Goal: Transaction & Acquisition: Purchase product/service

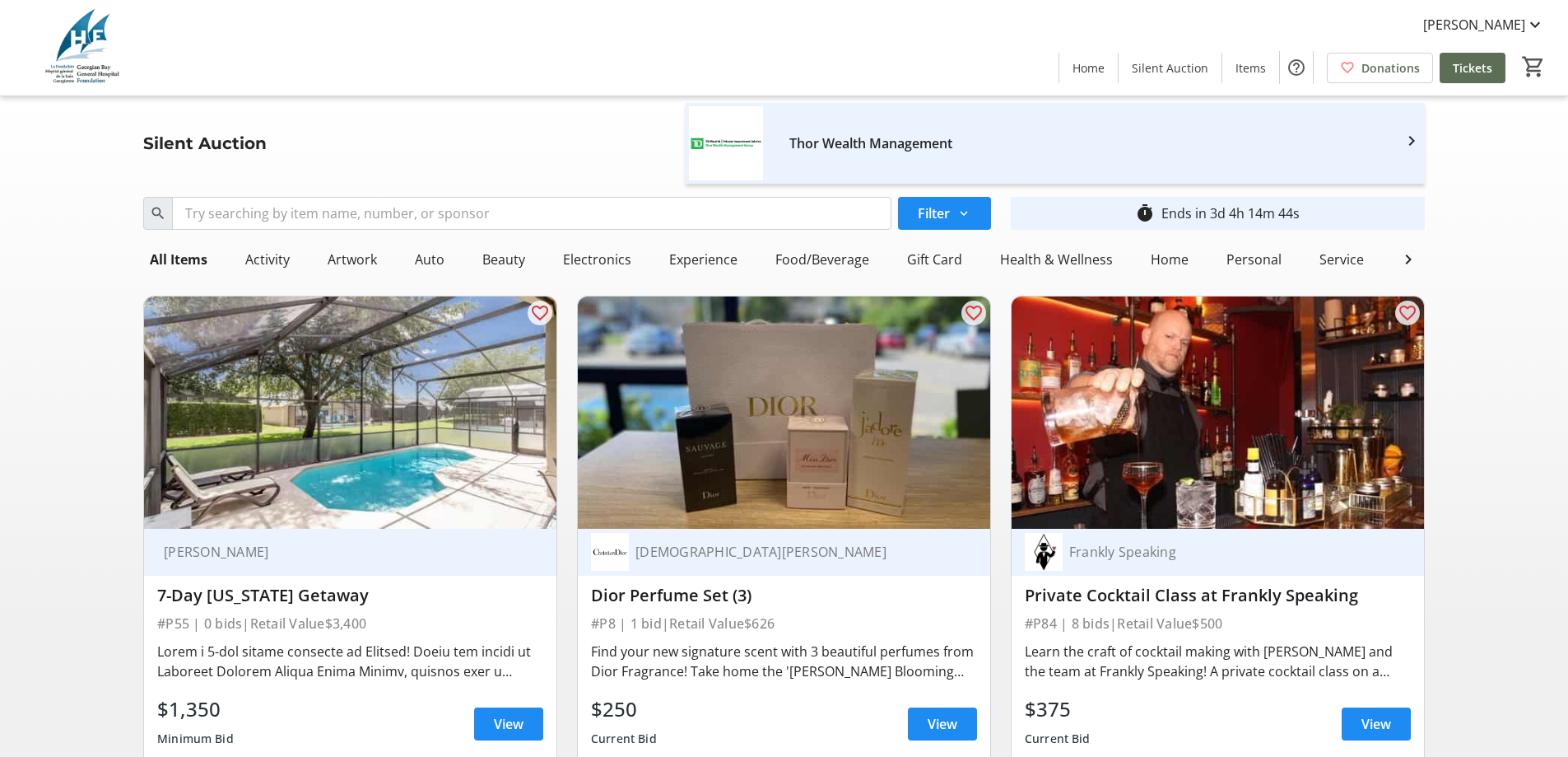
scroll to position [165, 0]
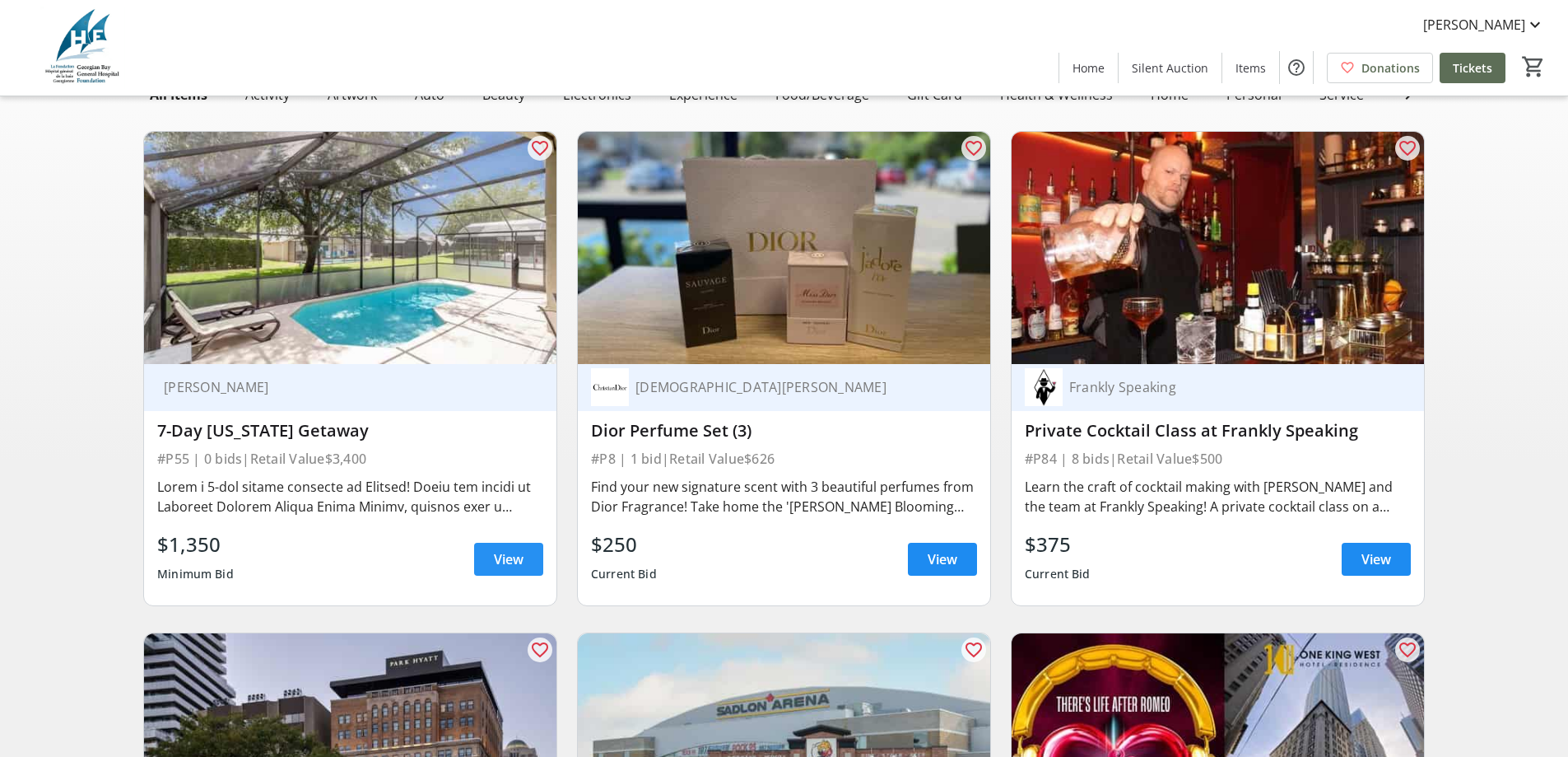
click at [516, 567] on span "View" at bounding box center [509, 558] width 30 height 20
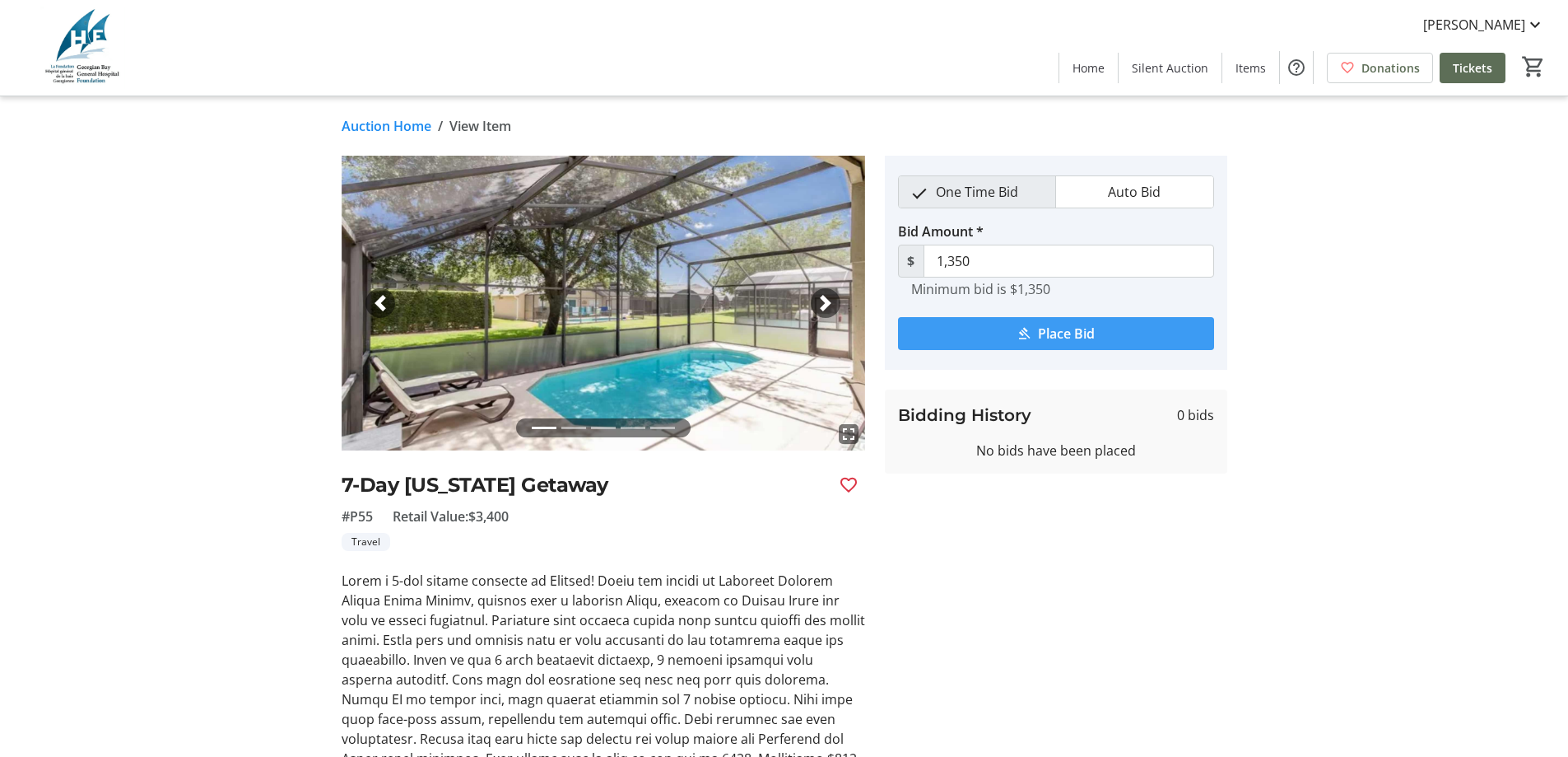
click at [1064, 338] on span "Place Bid" at bounding box center [1066, 333] width 57 height 20
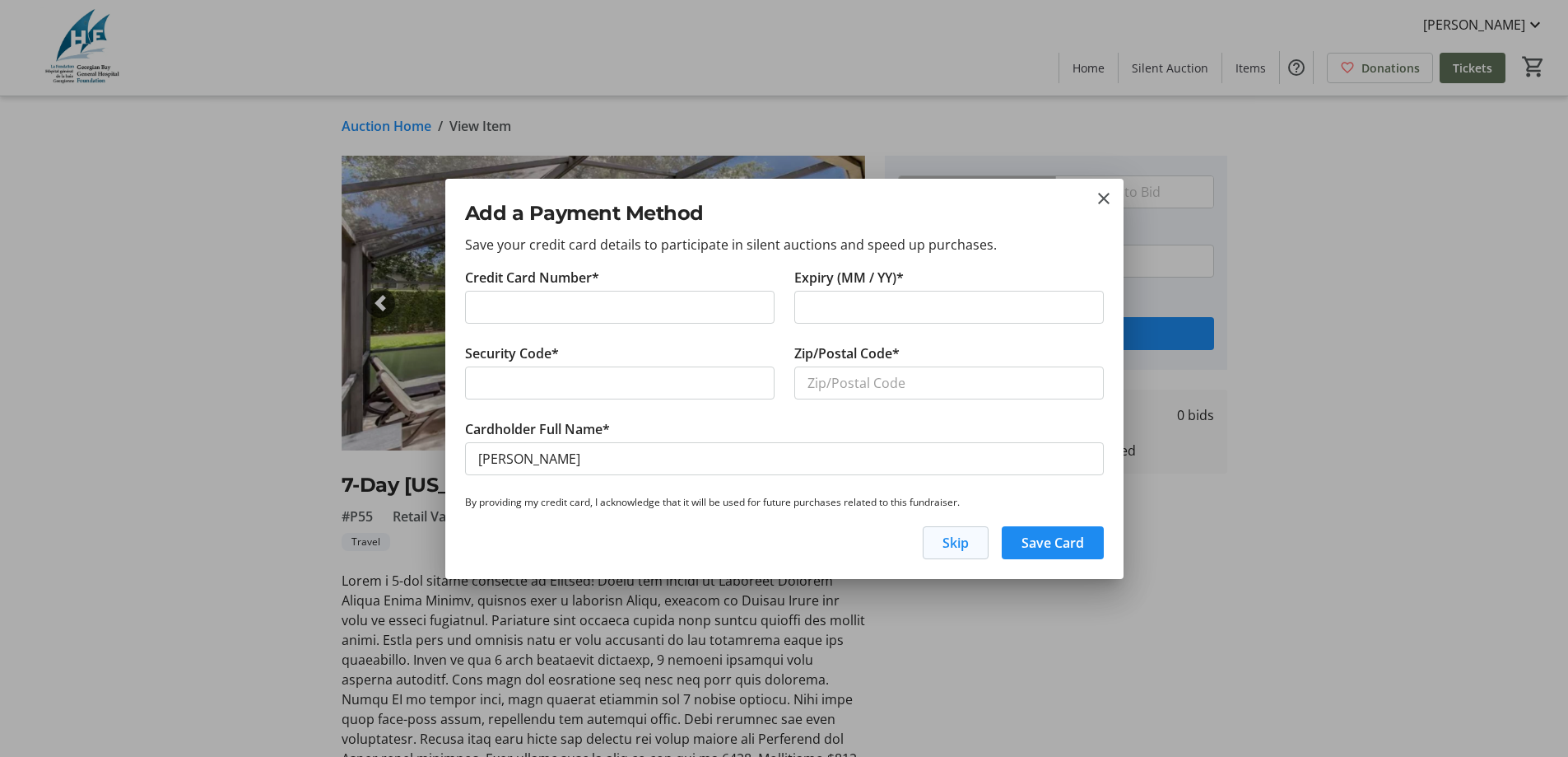
click at [957, 539] on span "Skip" at bounding box center [955, 542] width 26 height 20
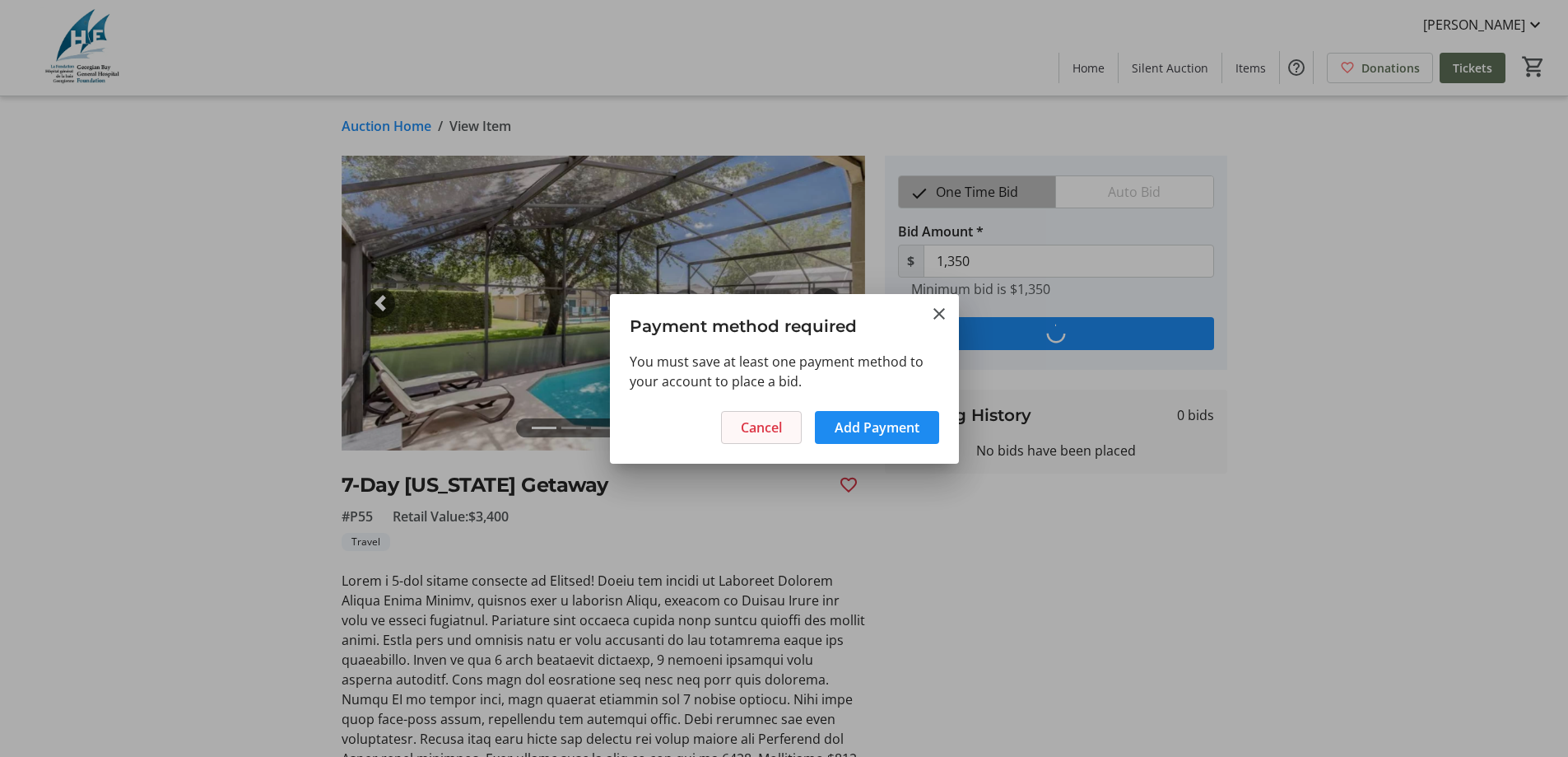
click at [775, 440] on span at bounding box center [761, 427] width 79 height 39
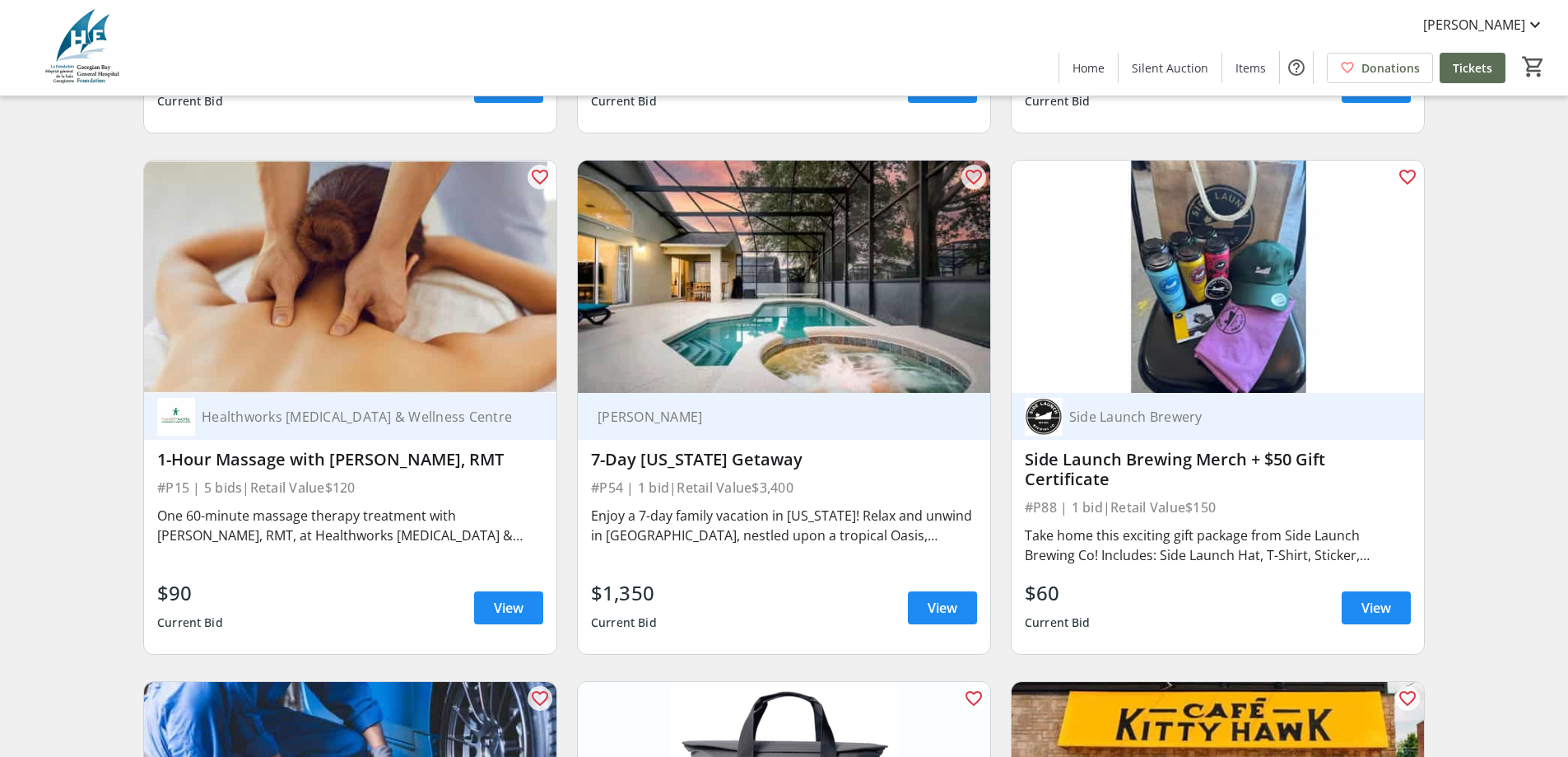
scroll to position [3706, 0]
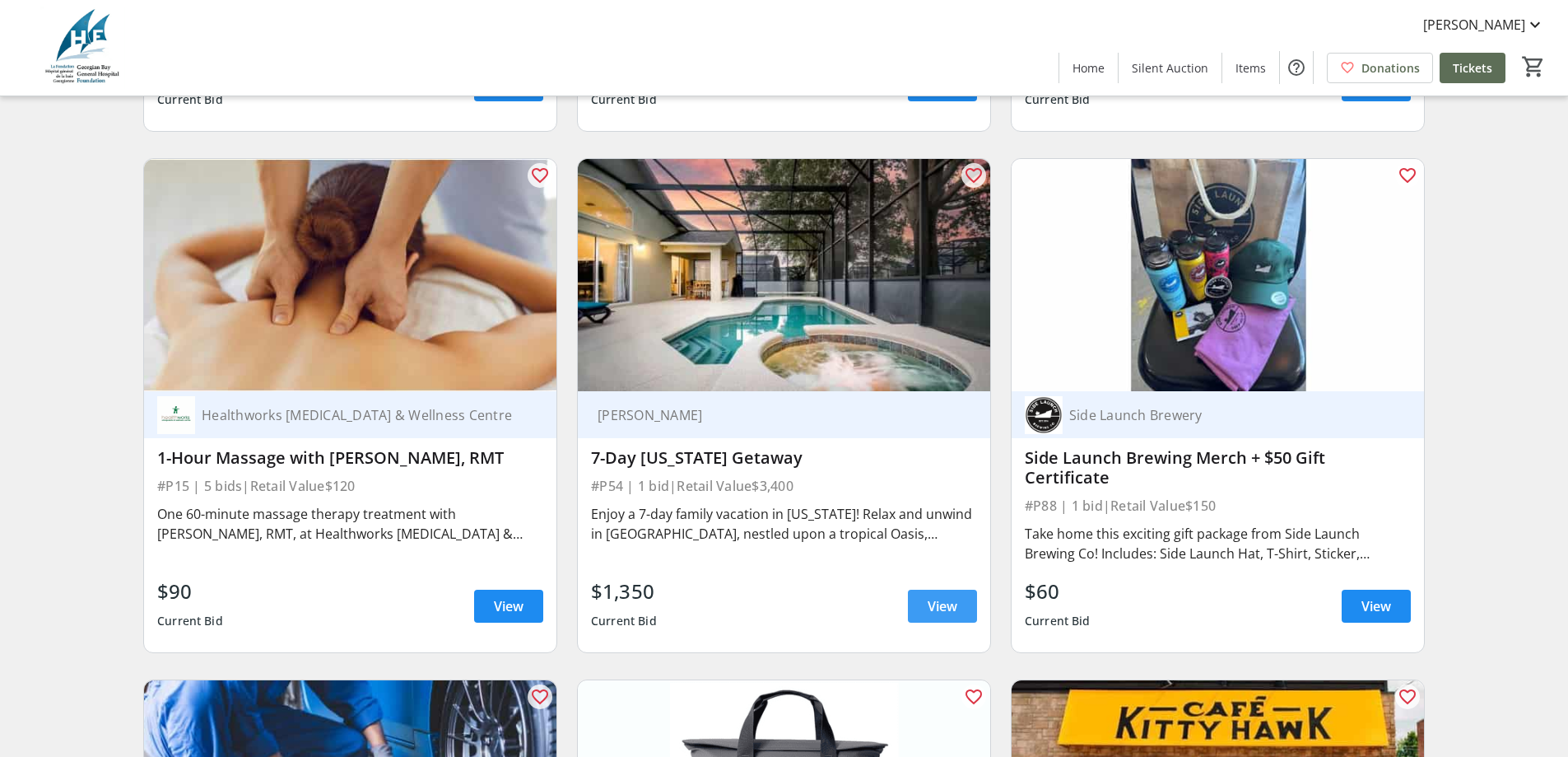
click at [955, 602] on span "View" at bounding box center [943, 605] width 30 height 20
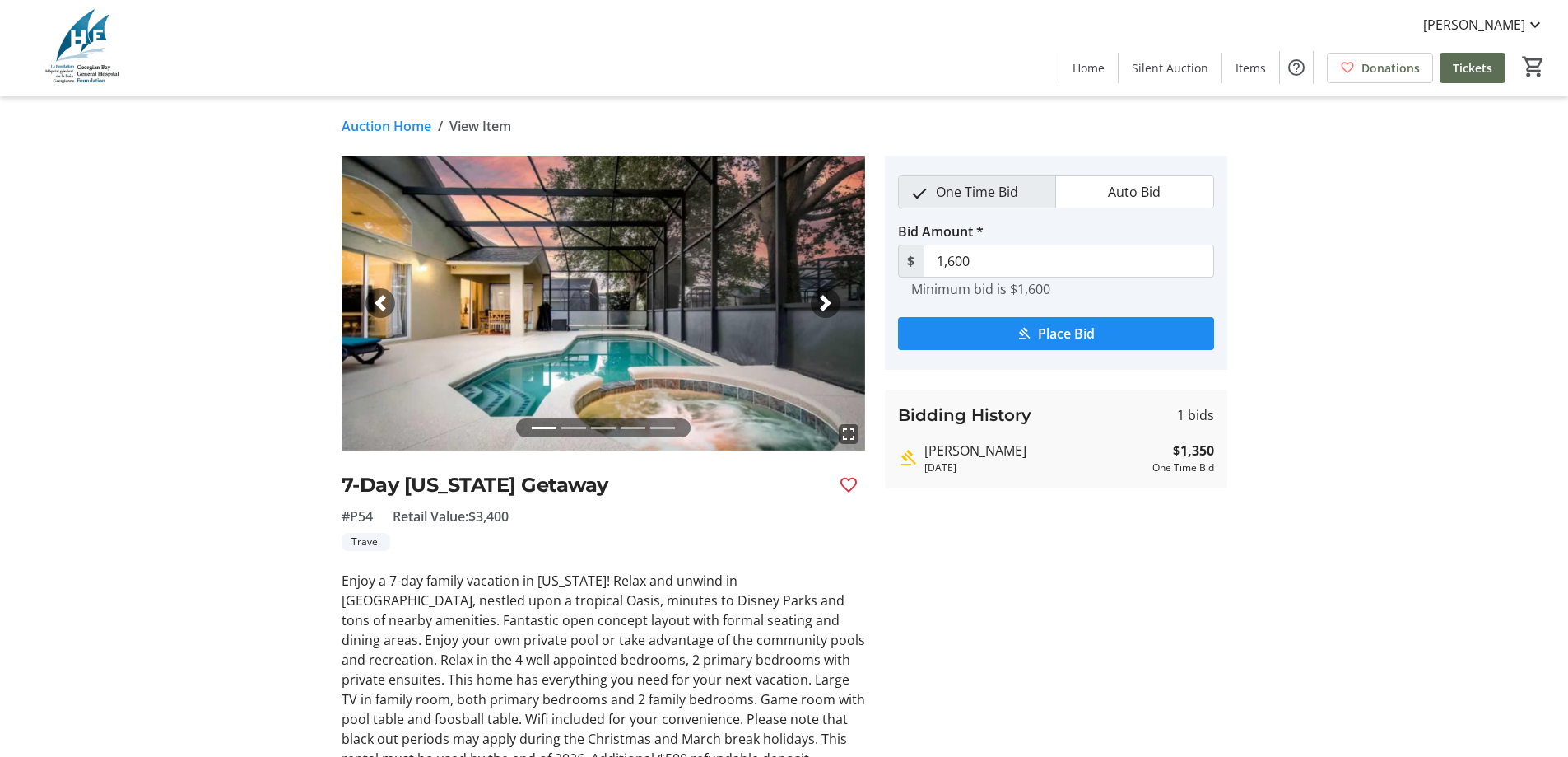
click at [824, 299] on span "button" at bounding box center [825, 303] width 16 height 16
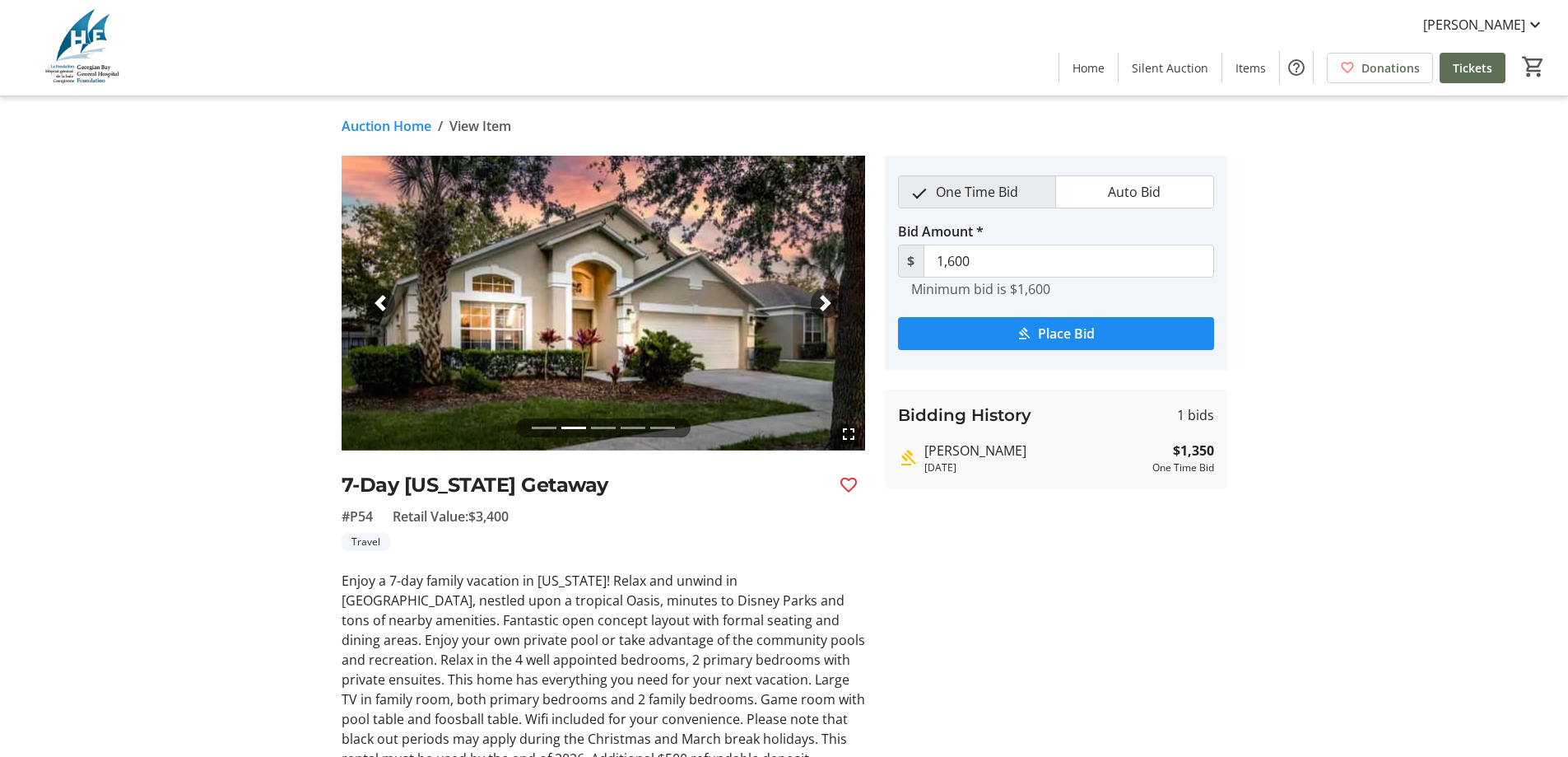
click at [824, 299] on span "button" at bounding box center [825, 303] width 16 height 16
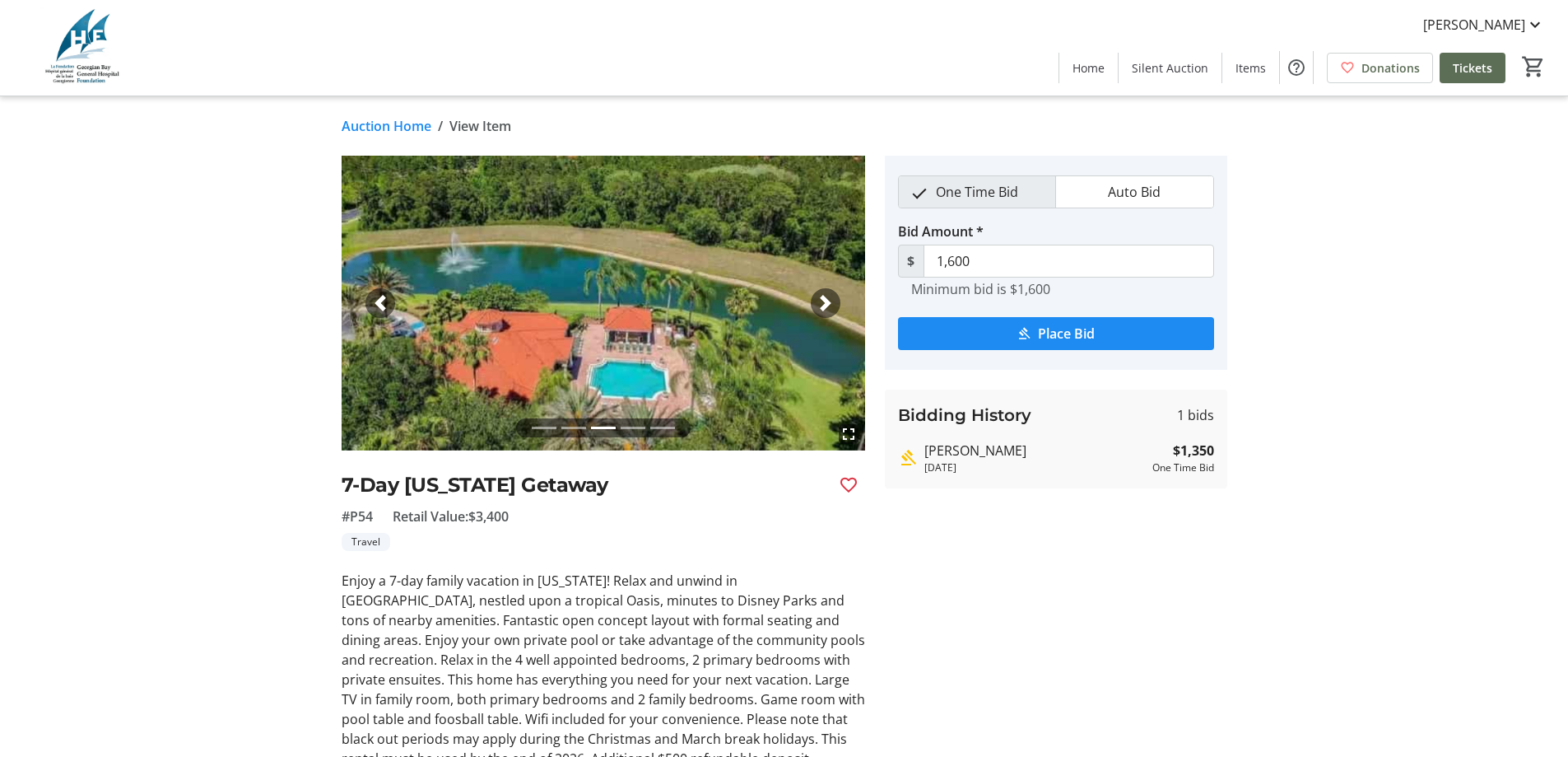
click at [824, 299] on span "button" at bounding box center [825, 303] width 16 height 16
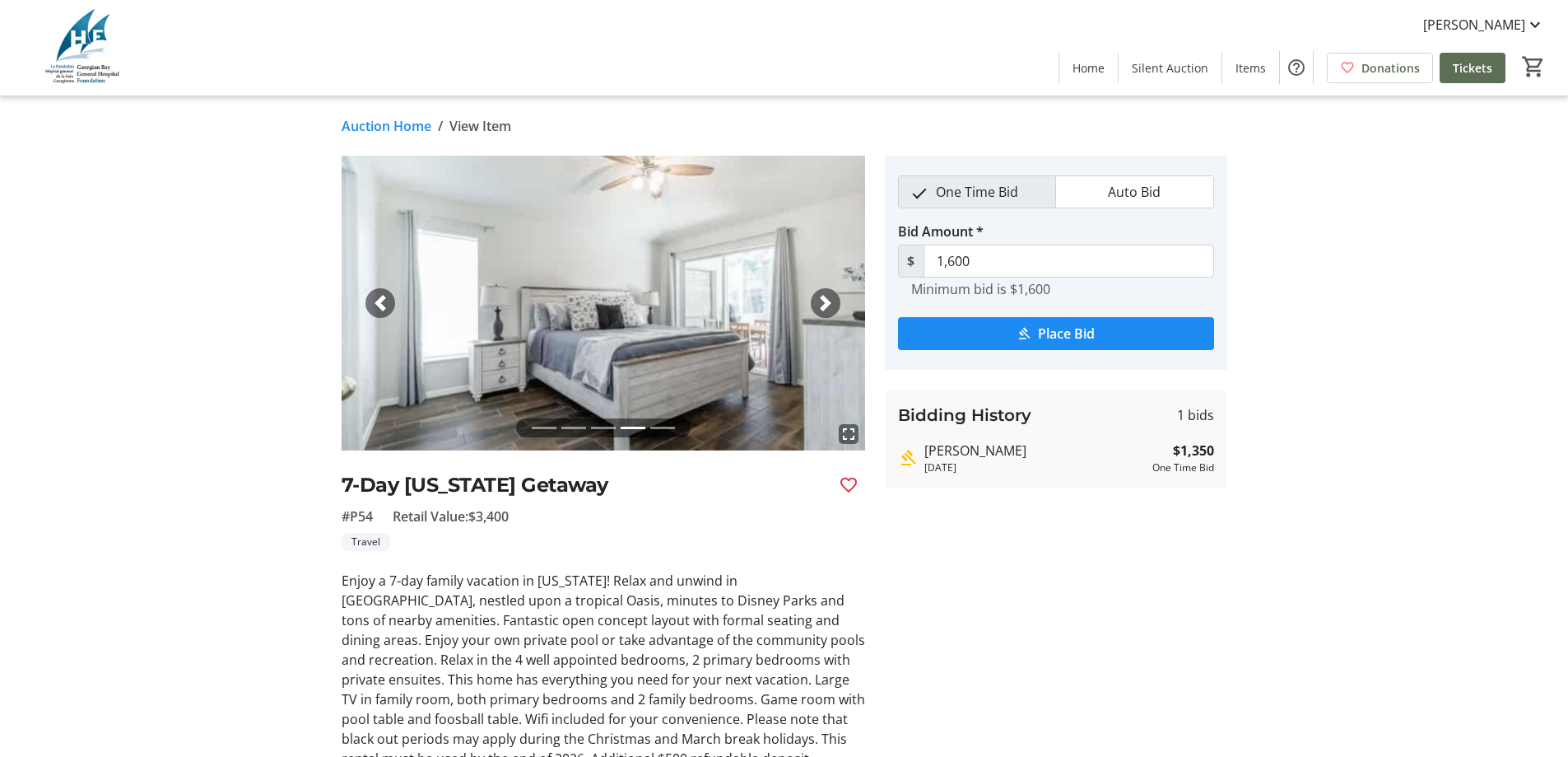
click at [824, 299] on span "button" at bounding box center [825, 303] width 16 height 16
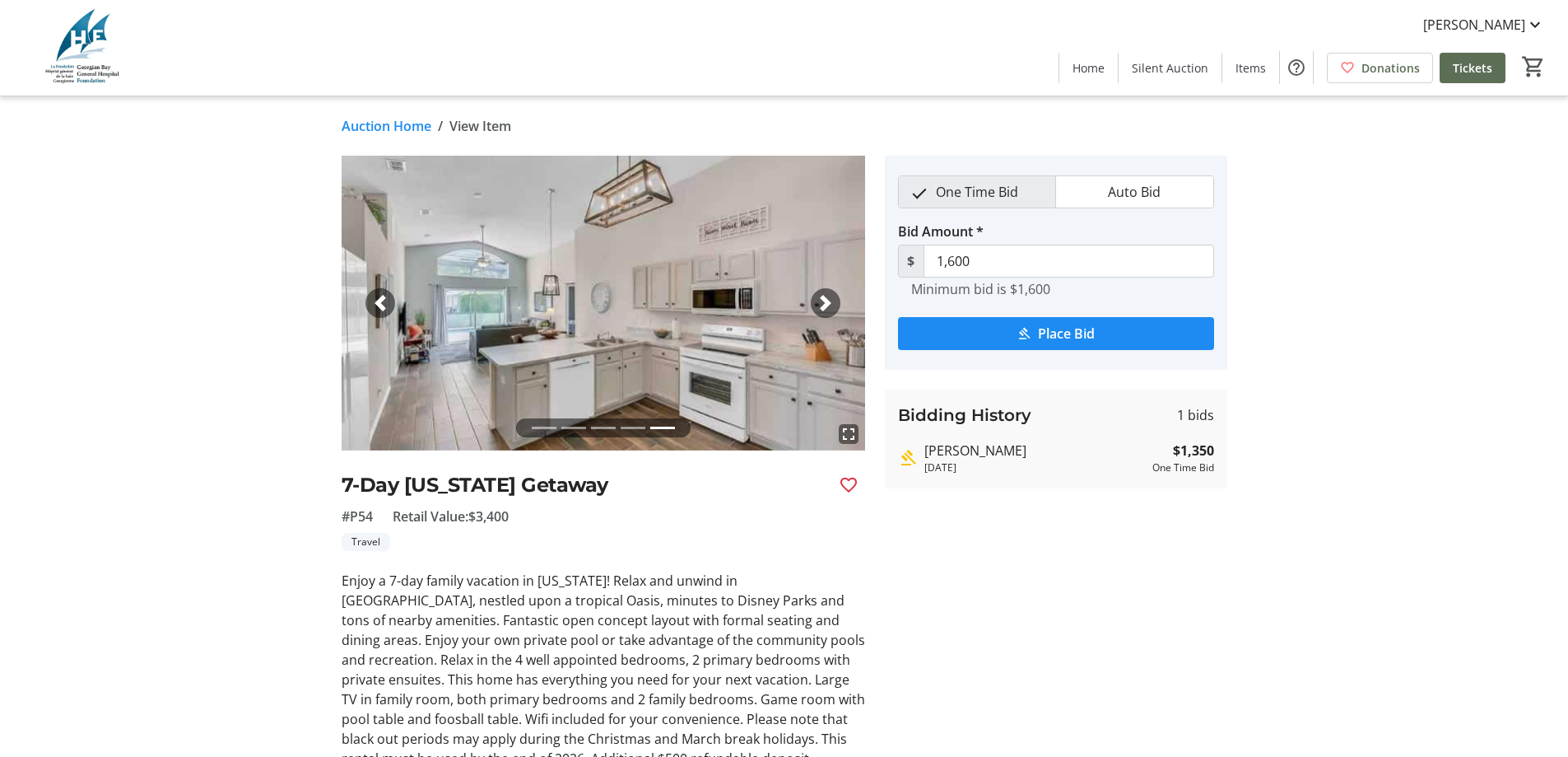
click at [824, 299] on span "button" at bounding box center [825, 303] width 16 height 16
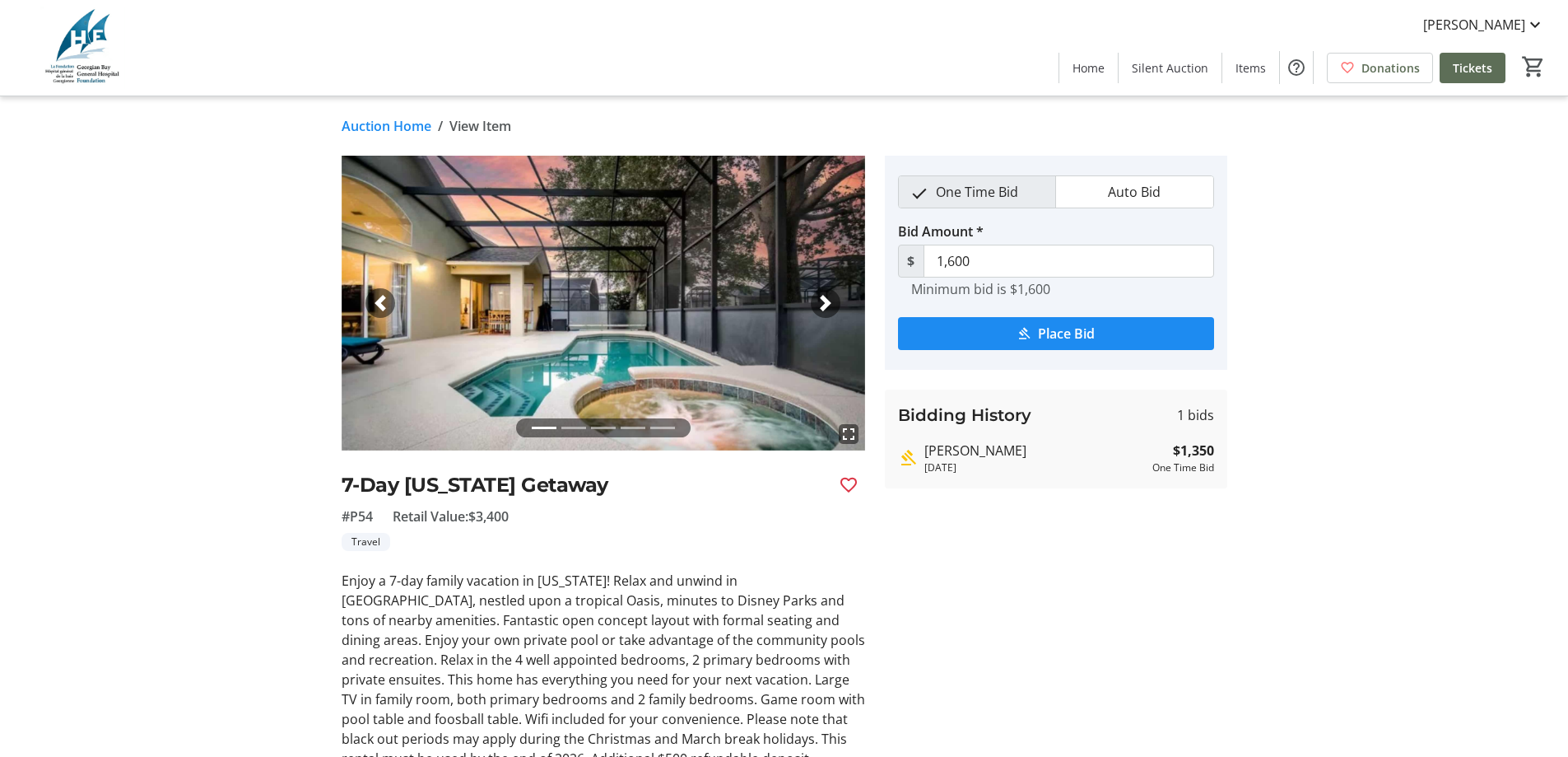
click at [824, 299] on span "button" at bounding box center [825, 303] width 16 height 16
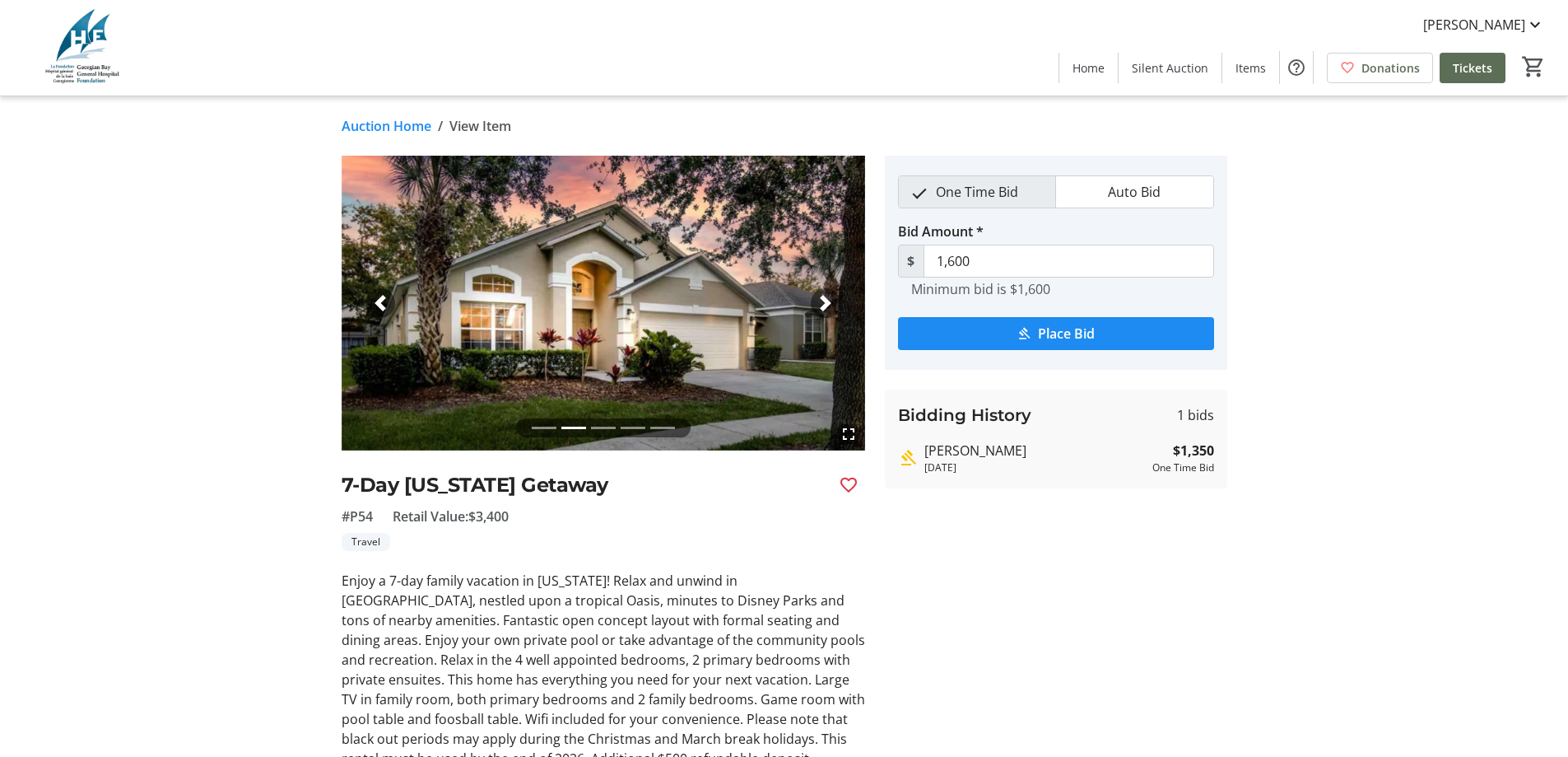
click at [824, 299] on span "button" at bounding box center [825, 303] width 16 height 16
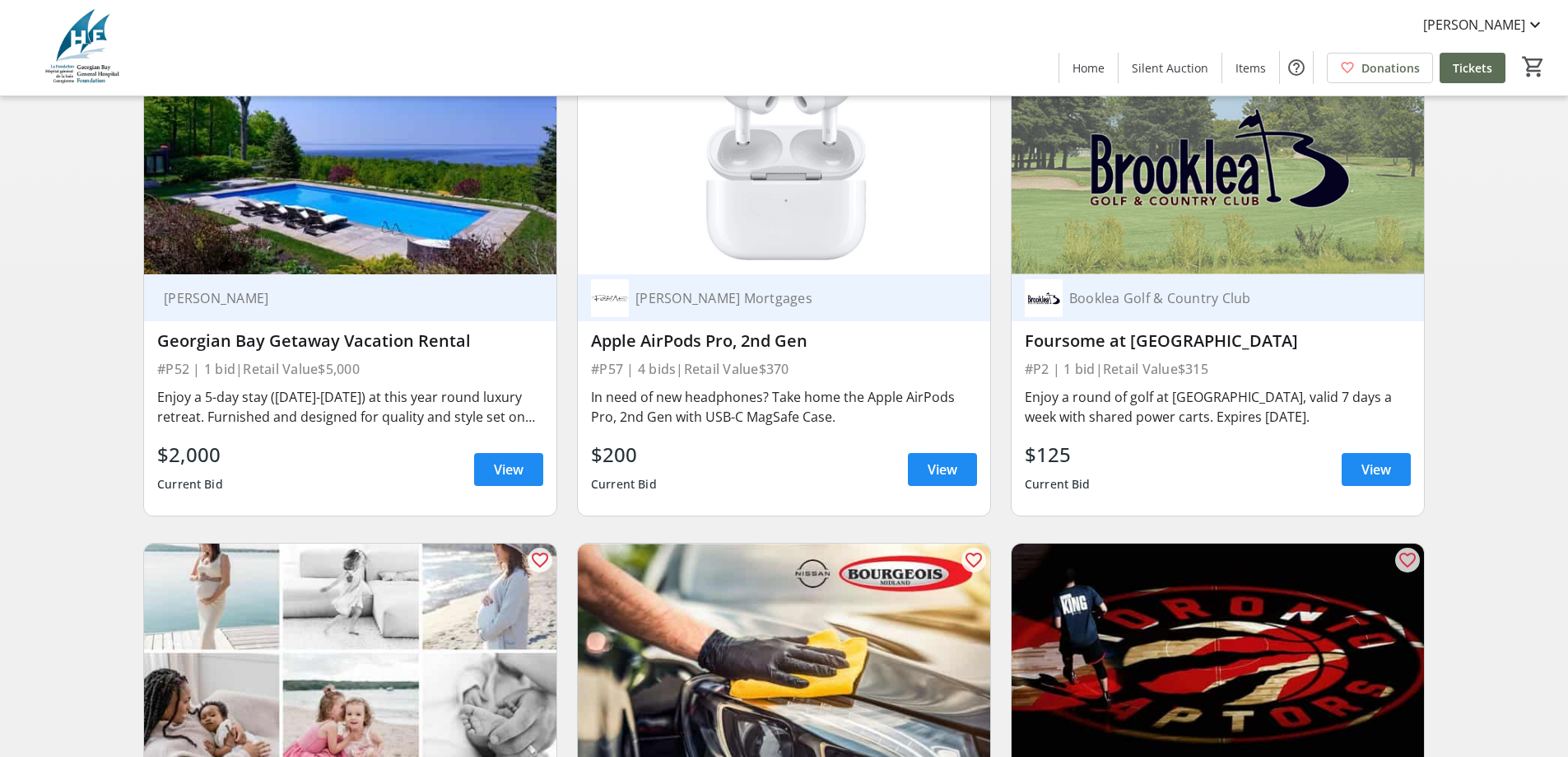
scroll to position [1071, 0]
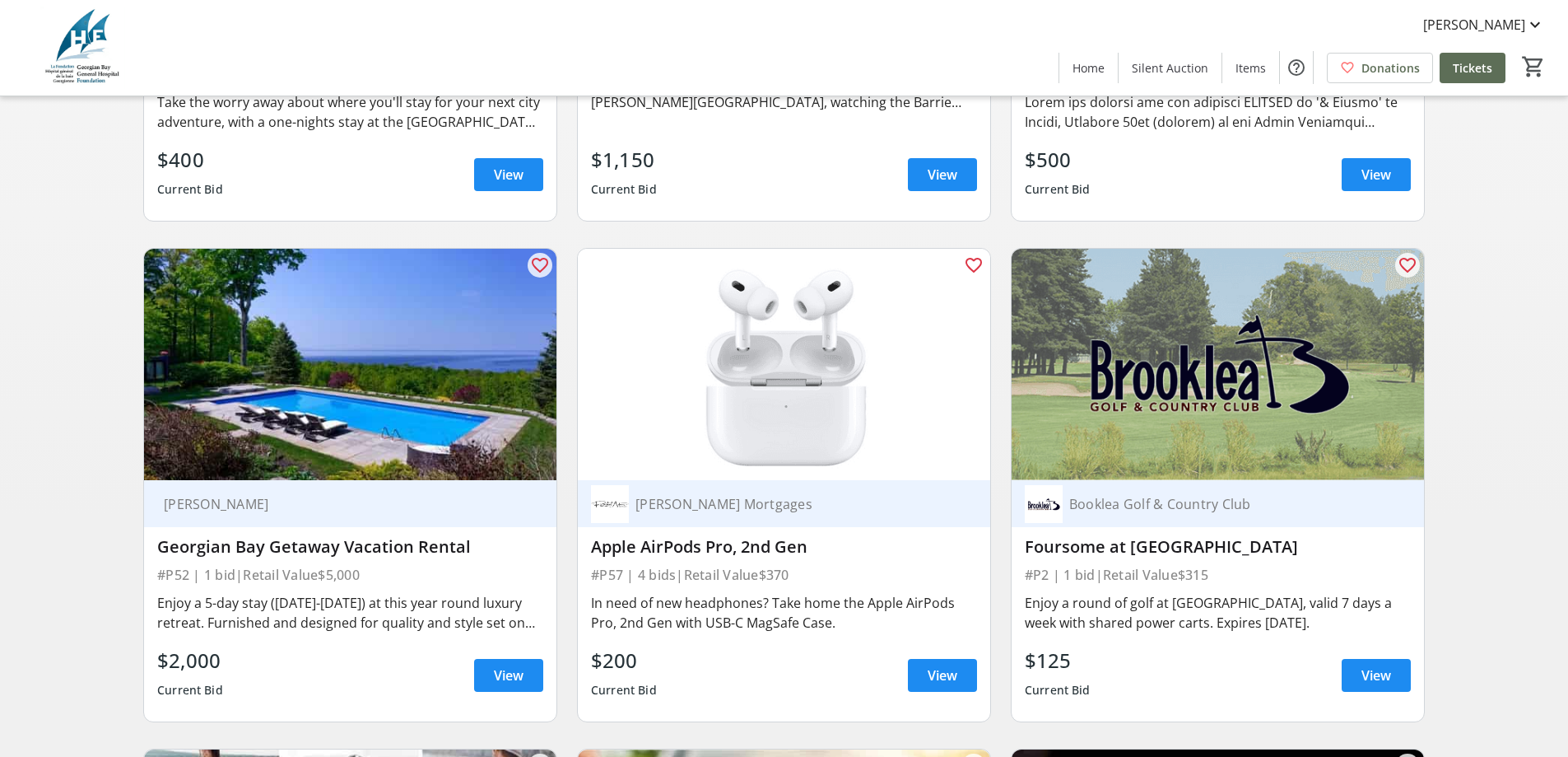
click at [389, 407] on img at bounding box center [350, 365] width 412 height 232
click at [509, 685] on span "View" at bounding box center [509, 674] width 30 height 20
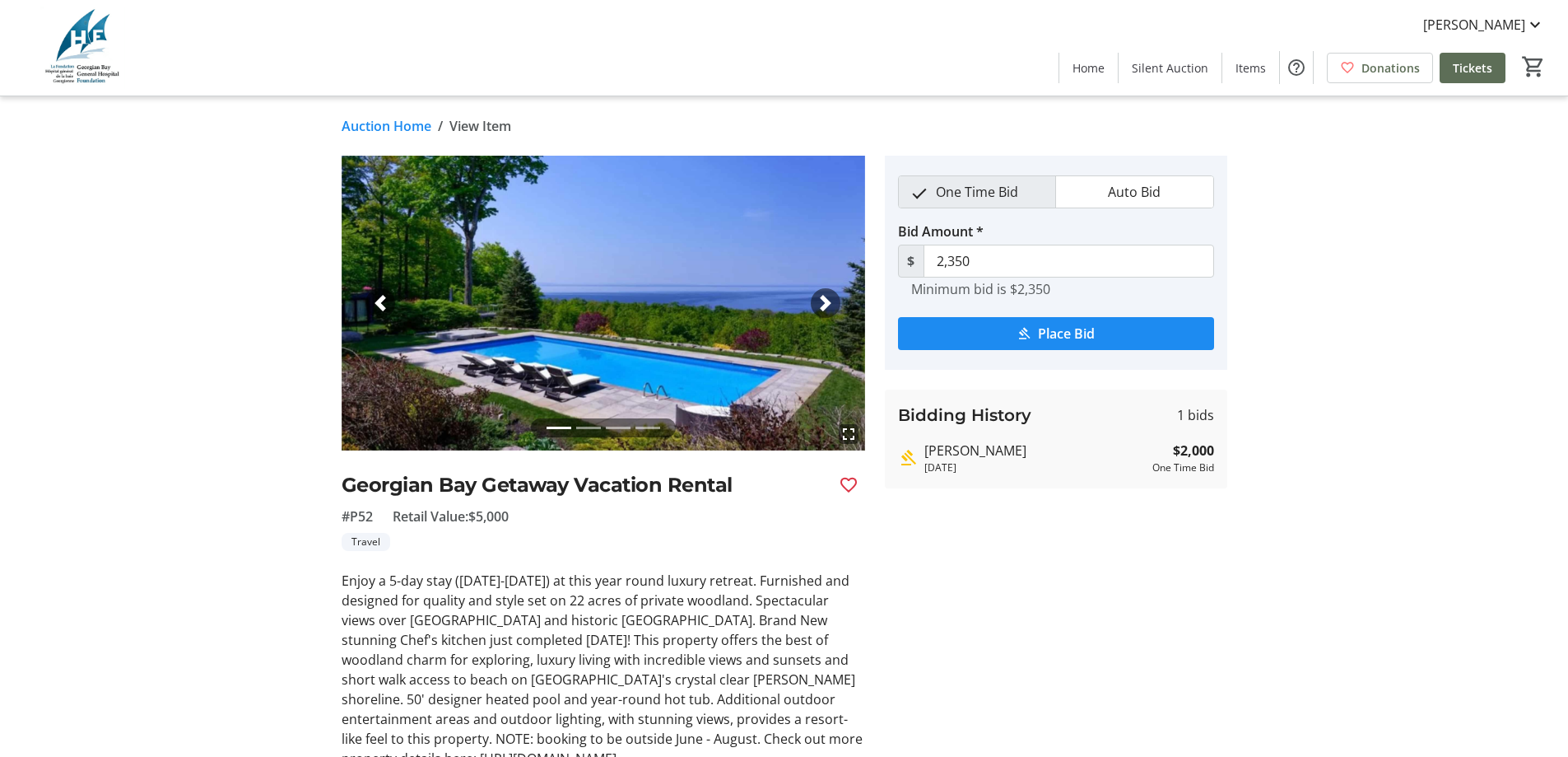
click at [829, 299] on span "button" at bounding box center [825, 303] width 16 height 16
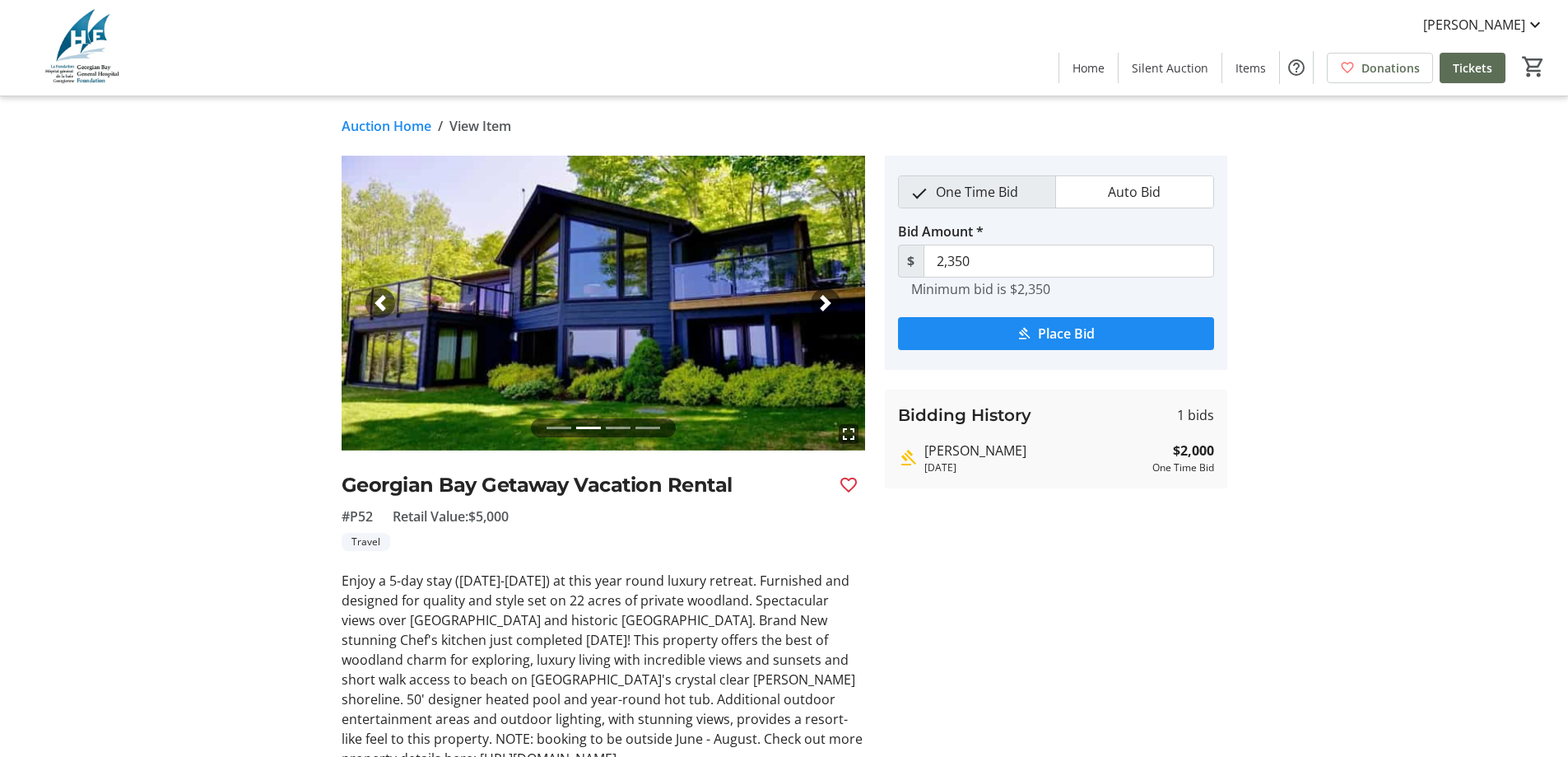
click at [829, 299] on span "button" at bounding box center [825, 303] width 16 height 16
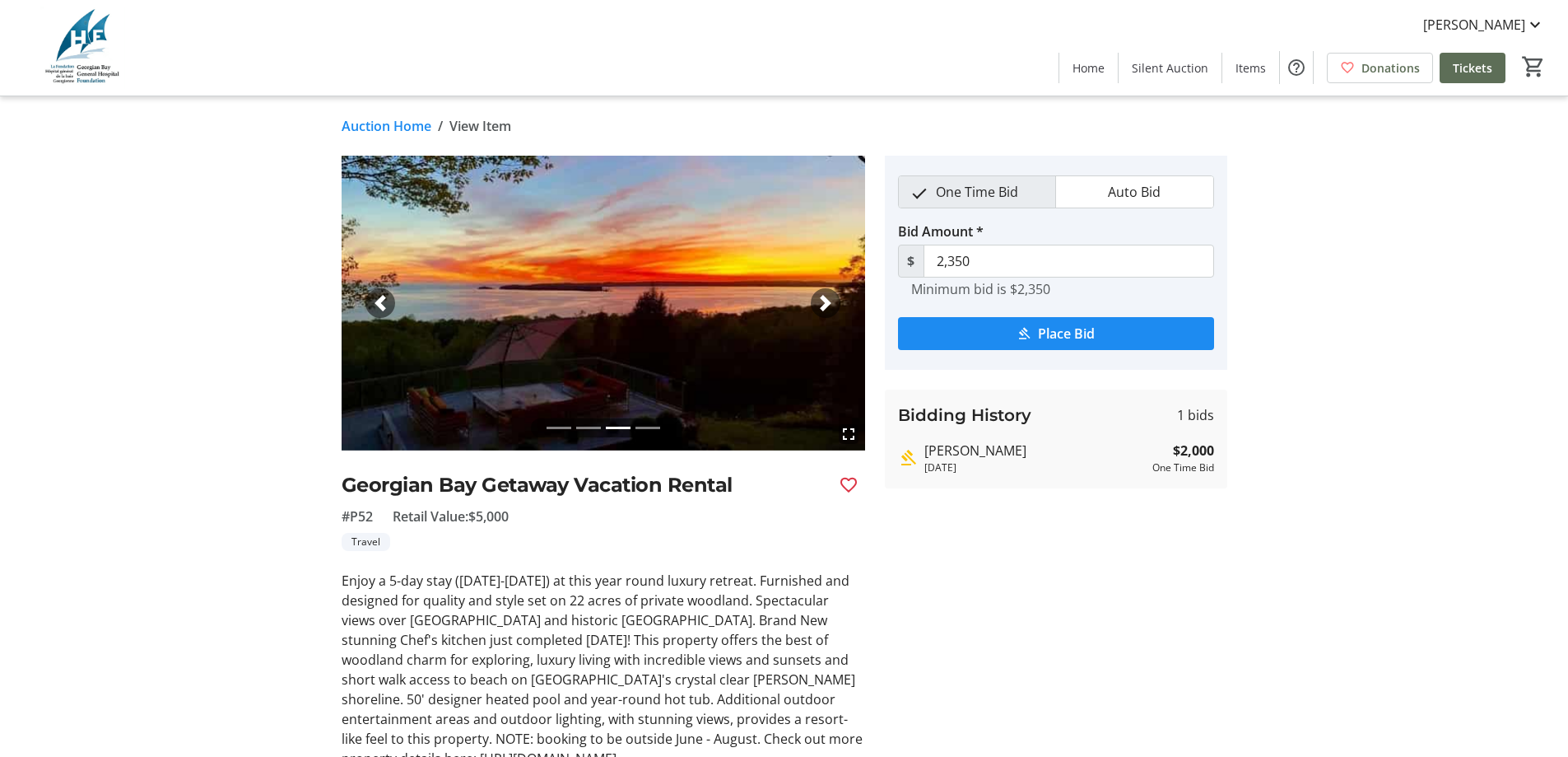
click at [829, 299] on span "button" at bounding box center [825, 303] width 16 height 16
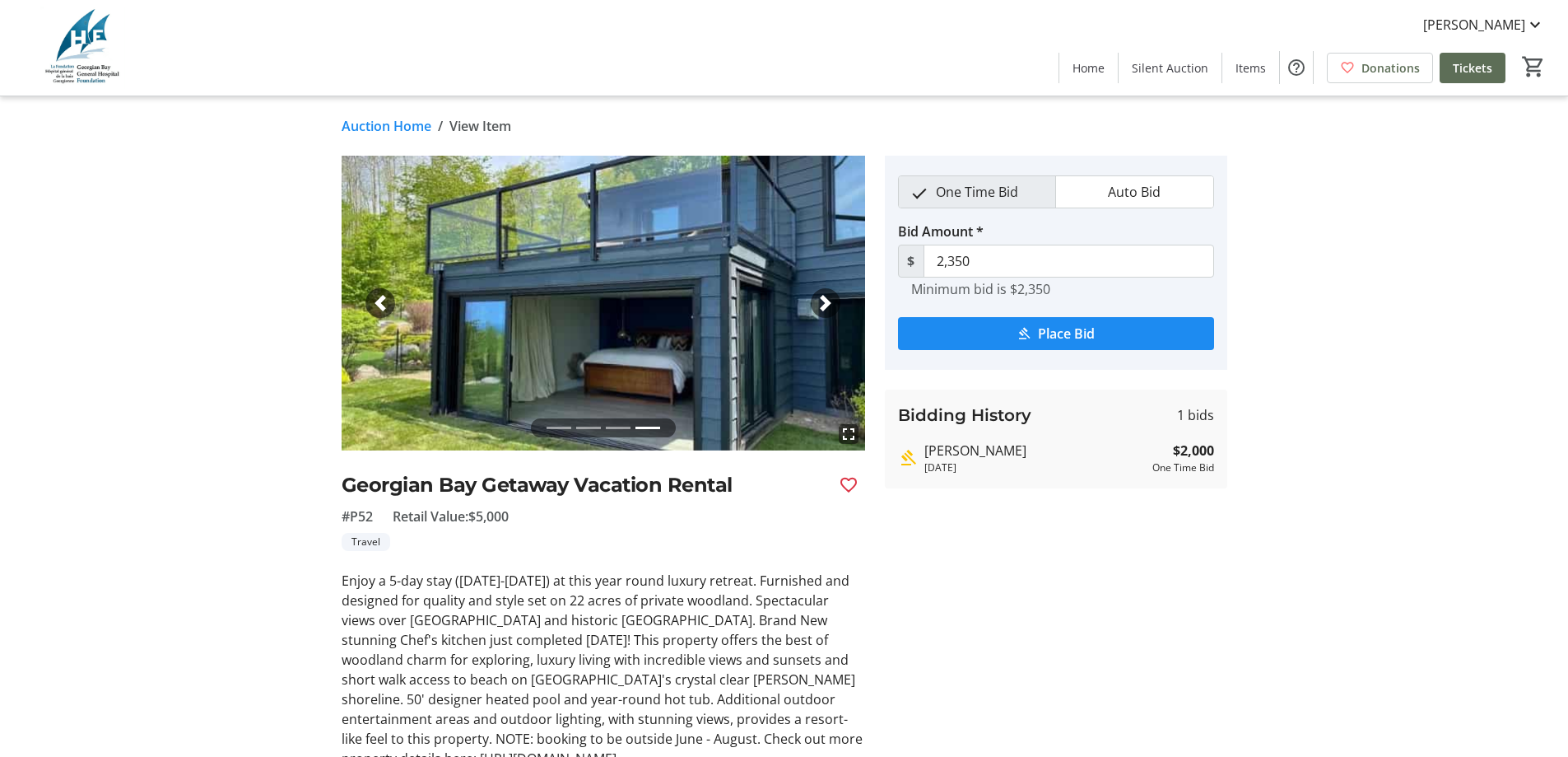
click at [829, 299] on span "button" at bounding box center [825, 303] width 16 height 16
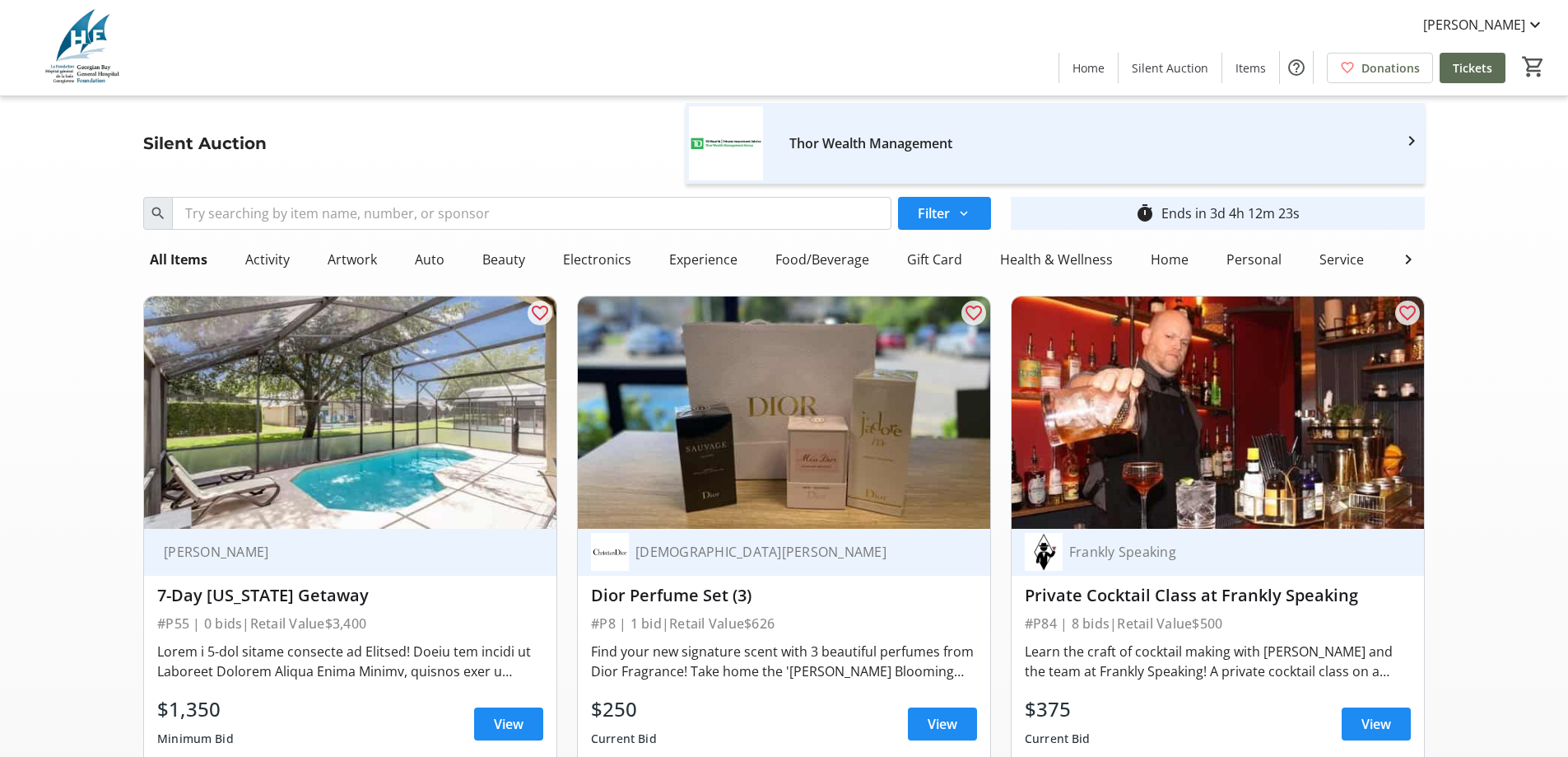
click at [423, 471] on img at bounding box center [350, 413] width 412 height 232
click at [488, 731] on span at bounding box center [508, 724] width 69 height 39
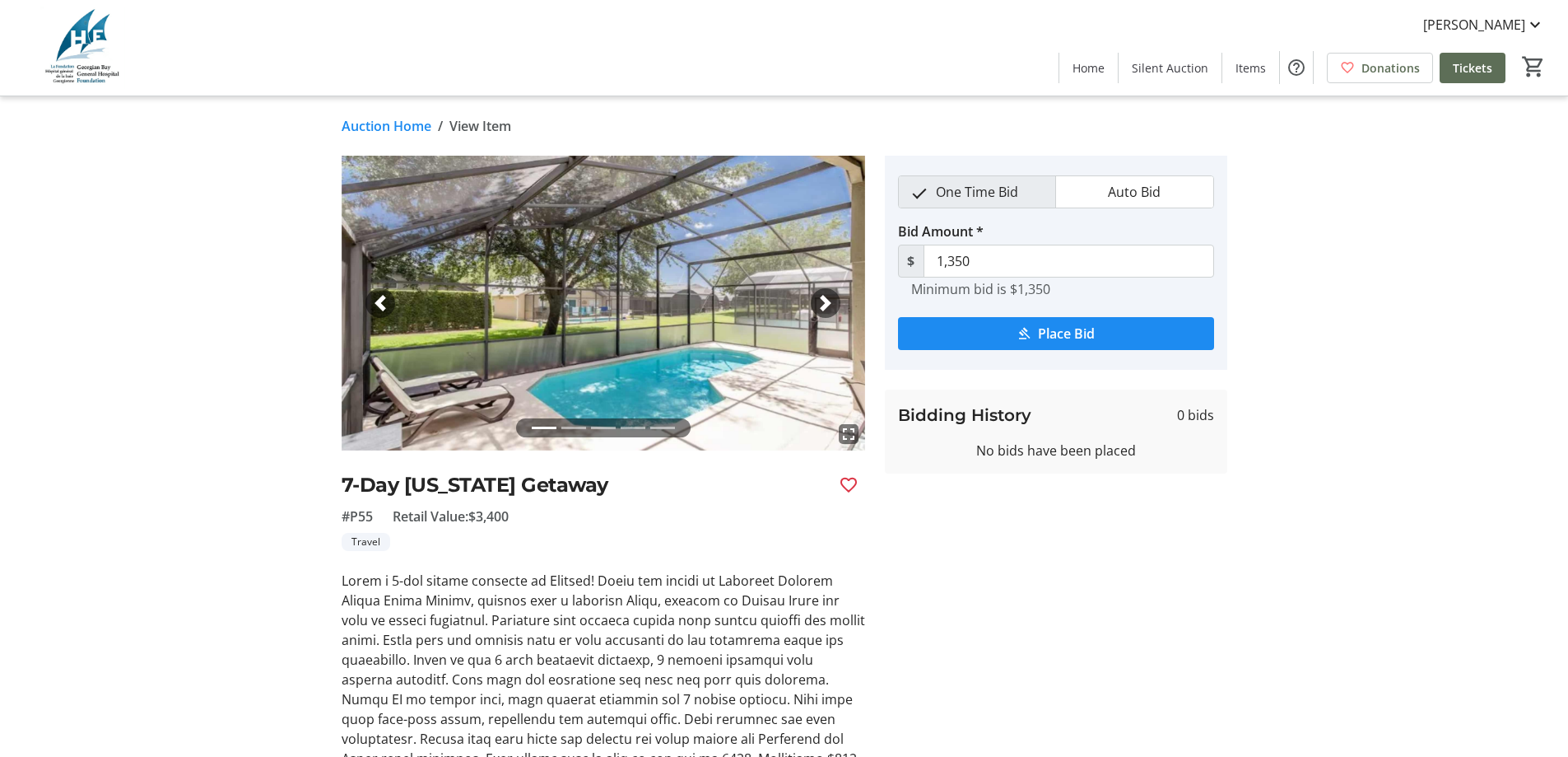
click at [818, 297] on span "button" at bounding box center [825, 303] width 16 height 16
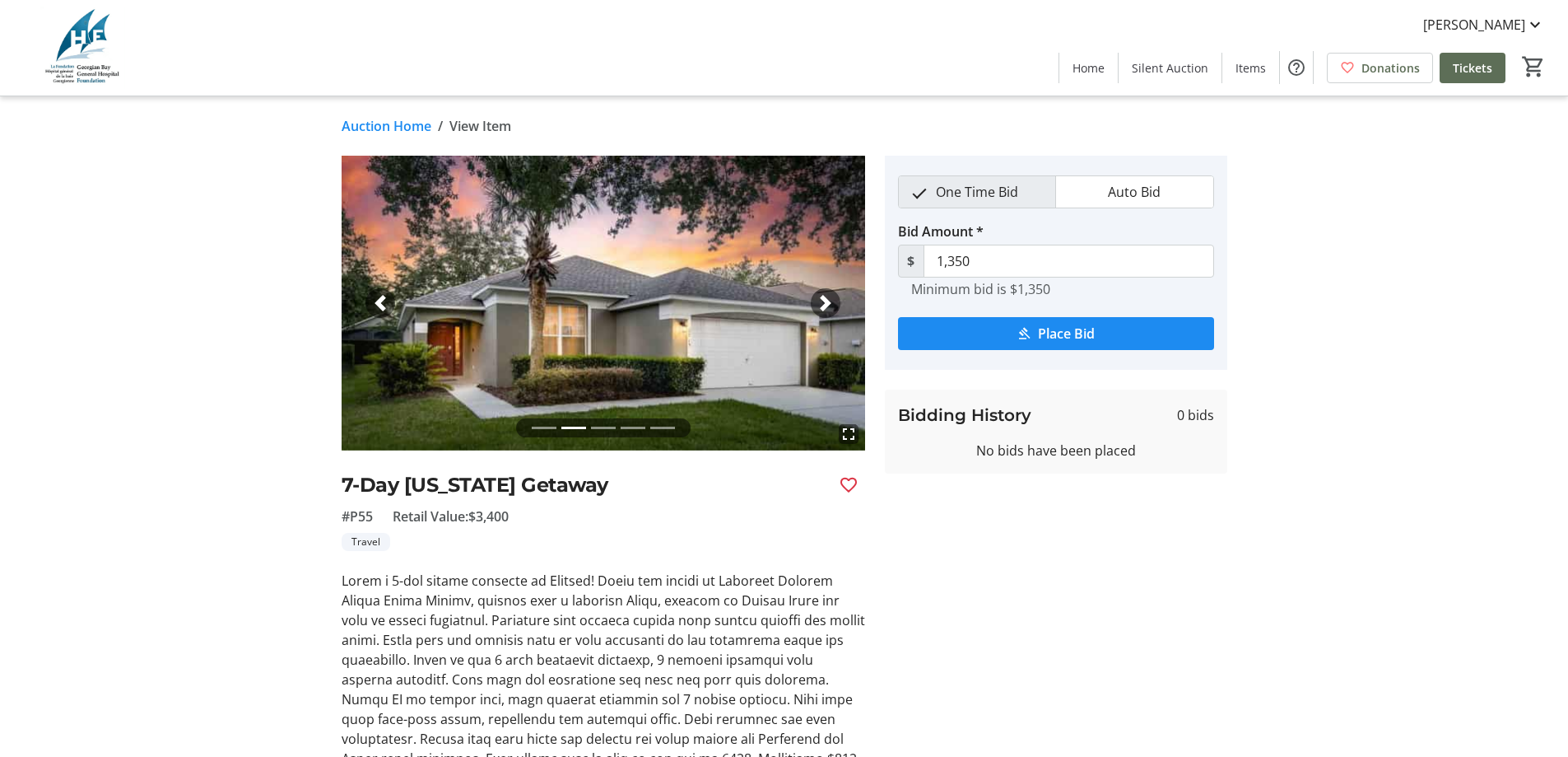
click at [823, 303] on span "button" at bounding box center [825, 303] width 16 height 16
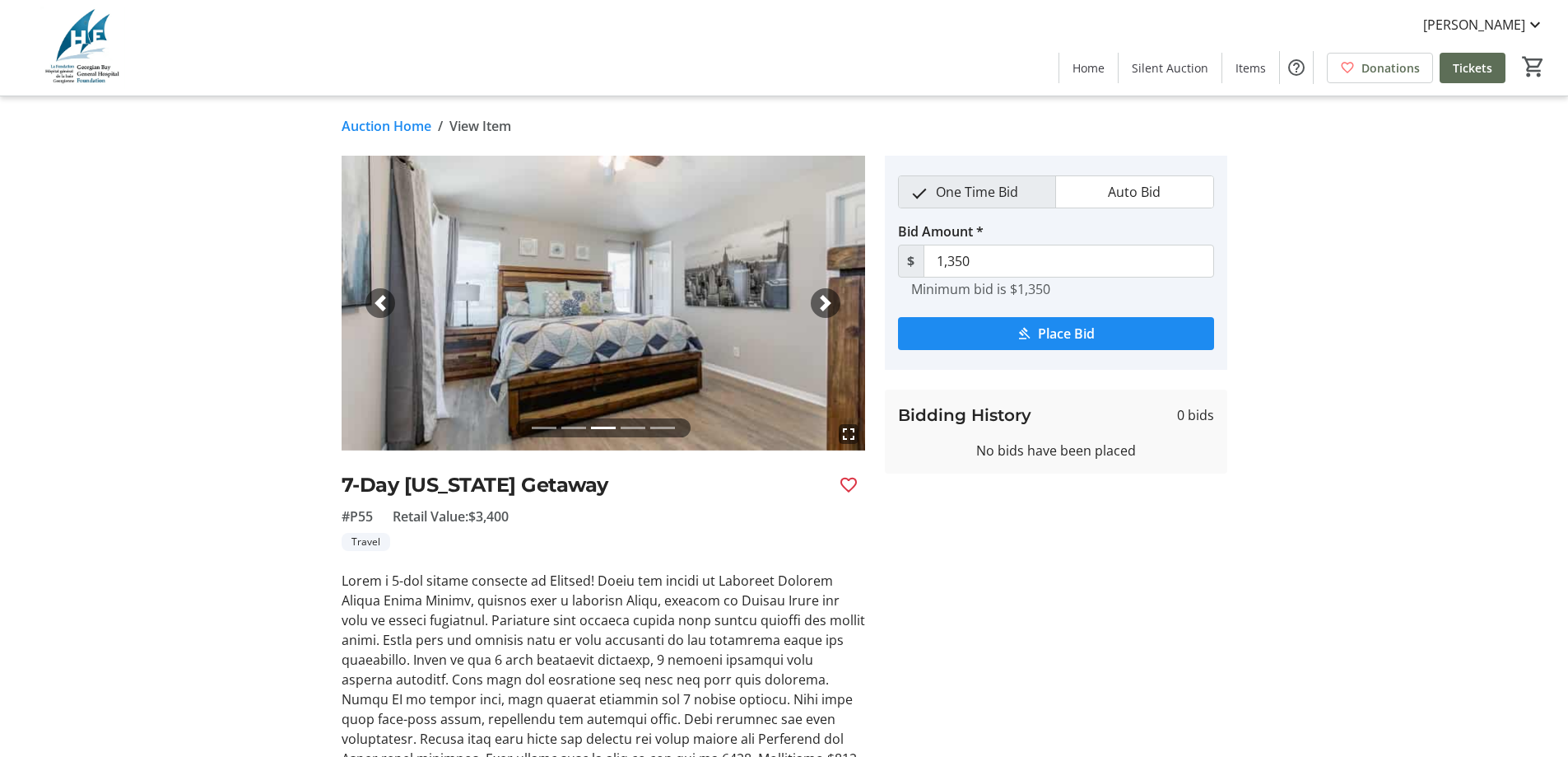
click at [823, 303] on span "button" at bounding box center [825, 303] width 16 height 16
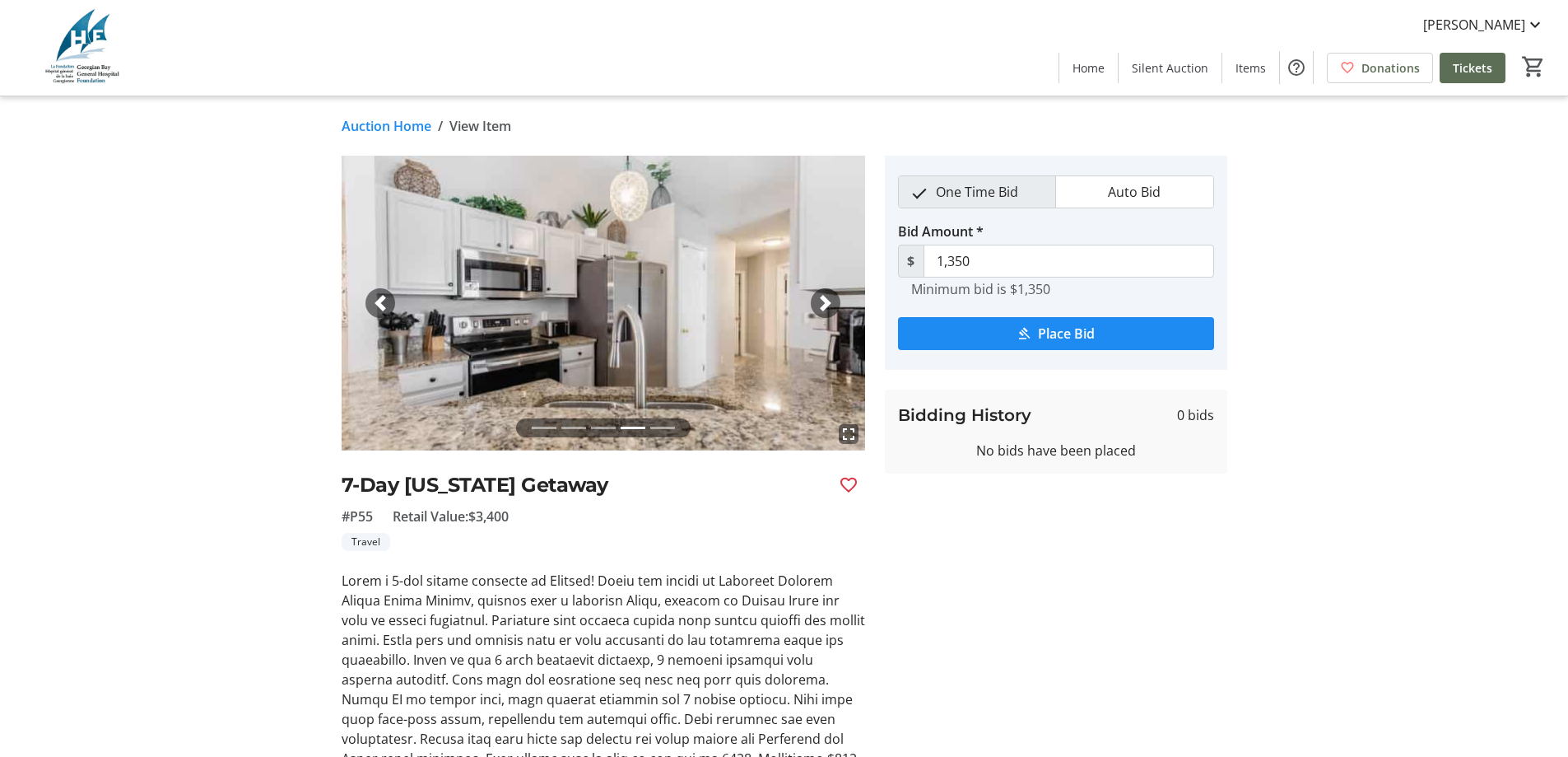
click at [823, 303] on span "button" at bounding box center [825, 303] width 16 height 16
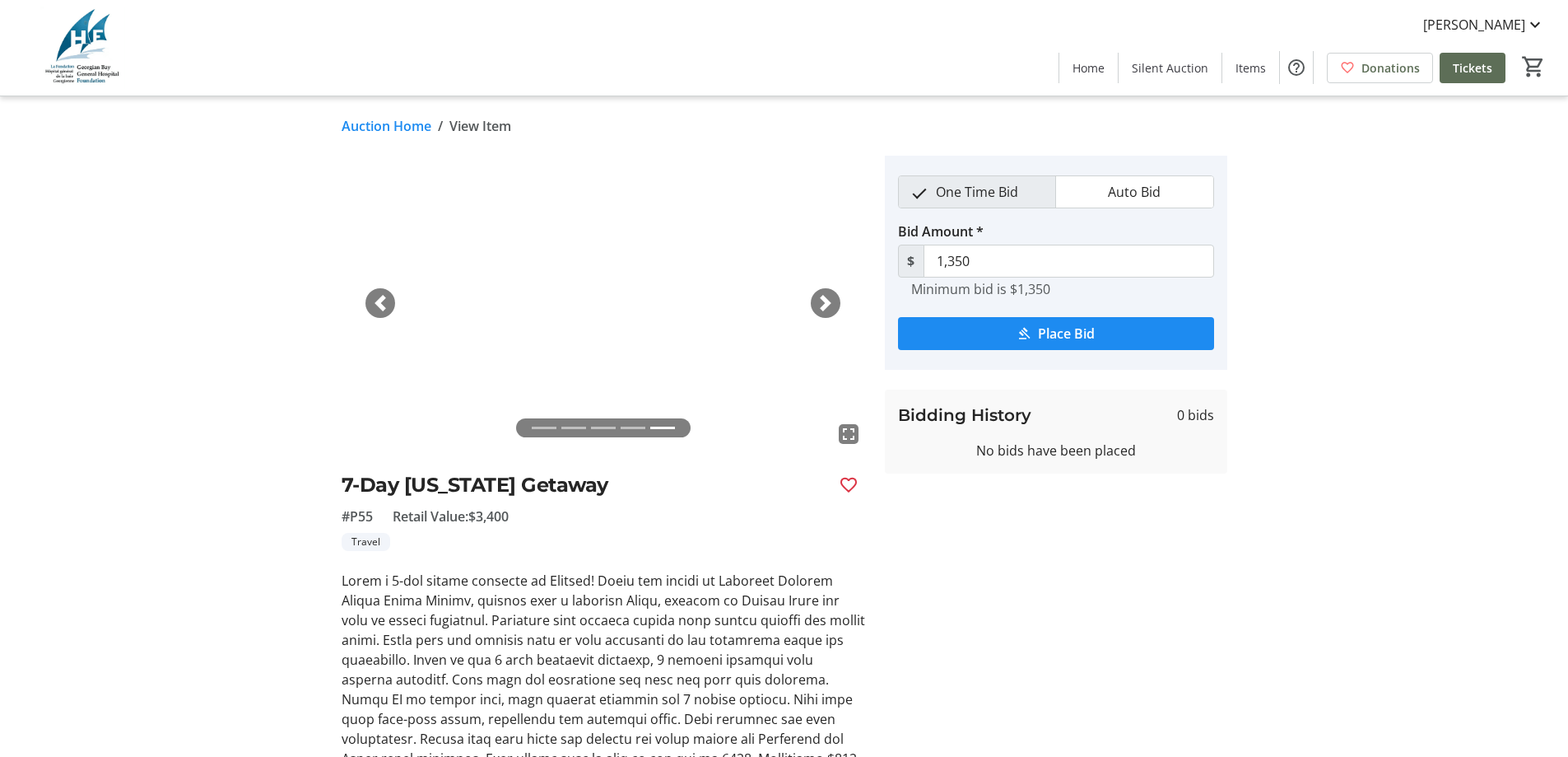
click at [823, 303] on span "button" at bounding box center [825, 303] width 16 height 16
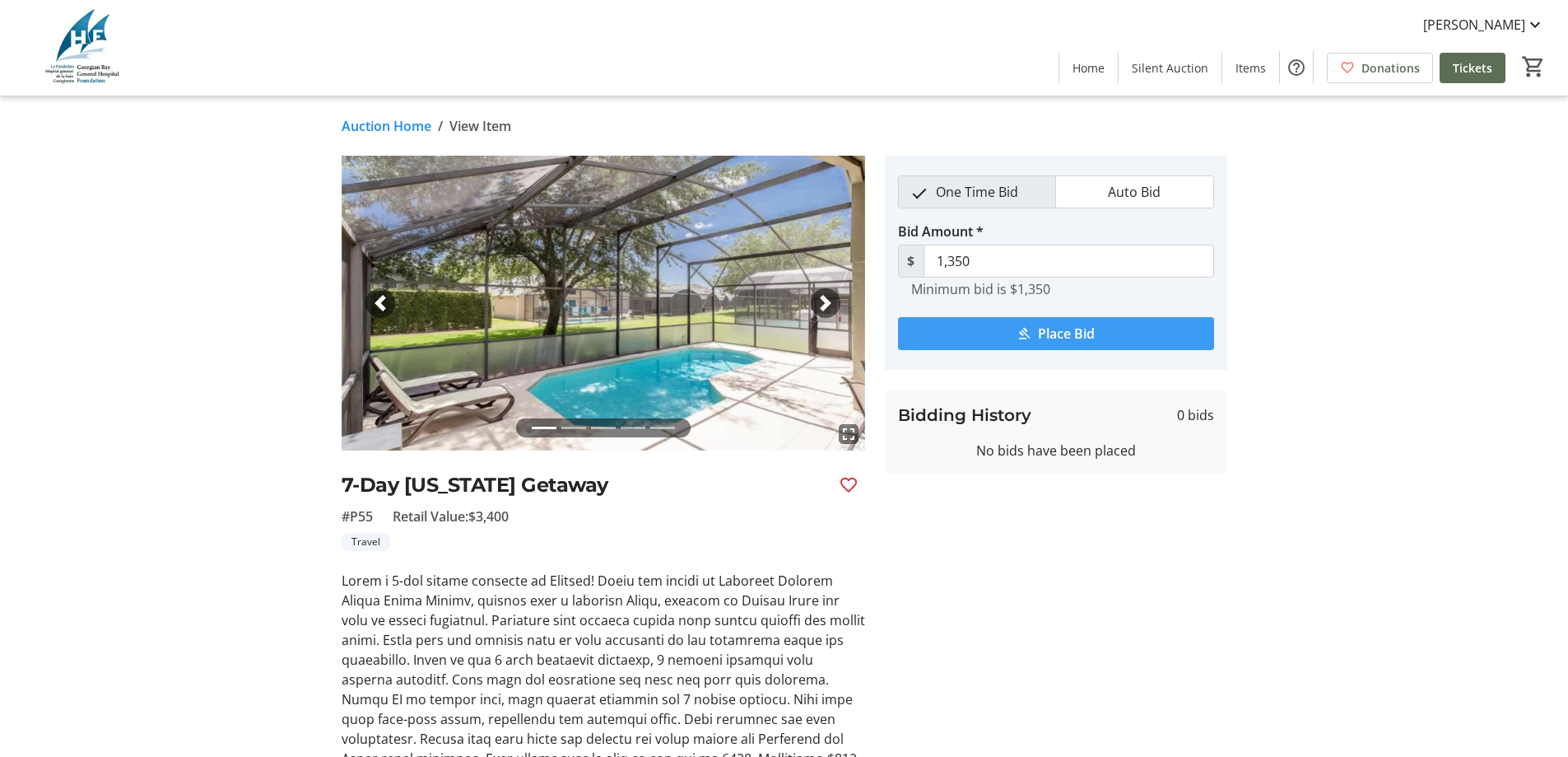
click at [1069, 348] on span "submit" at bounding box center [1056, 333] width 316 height 39
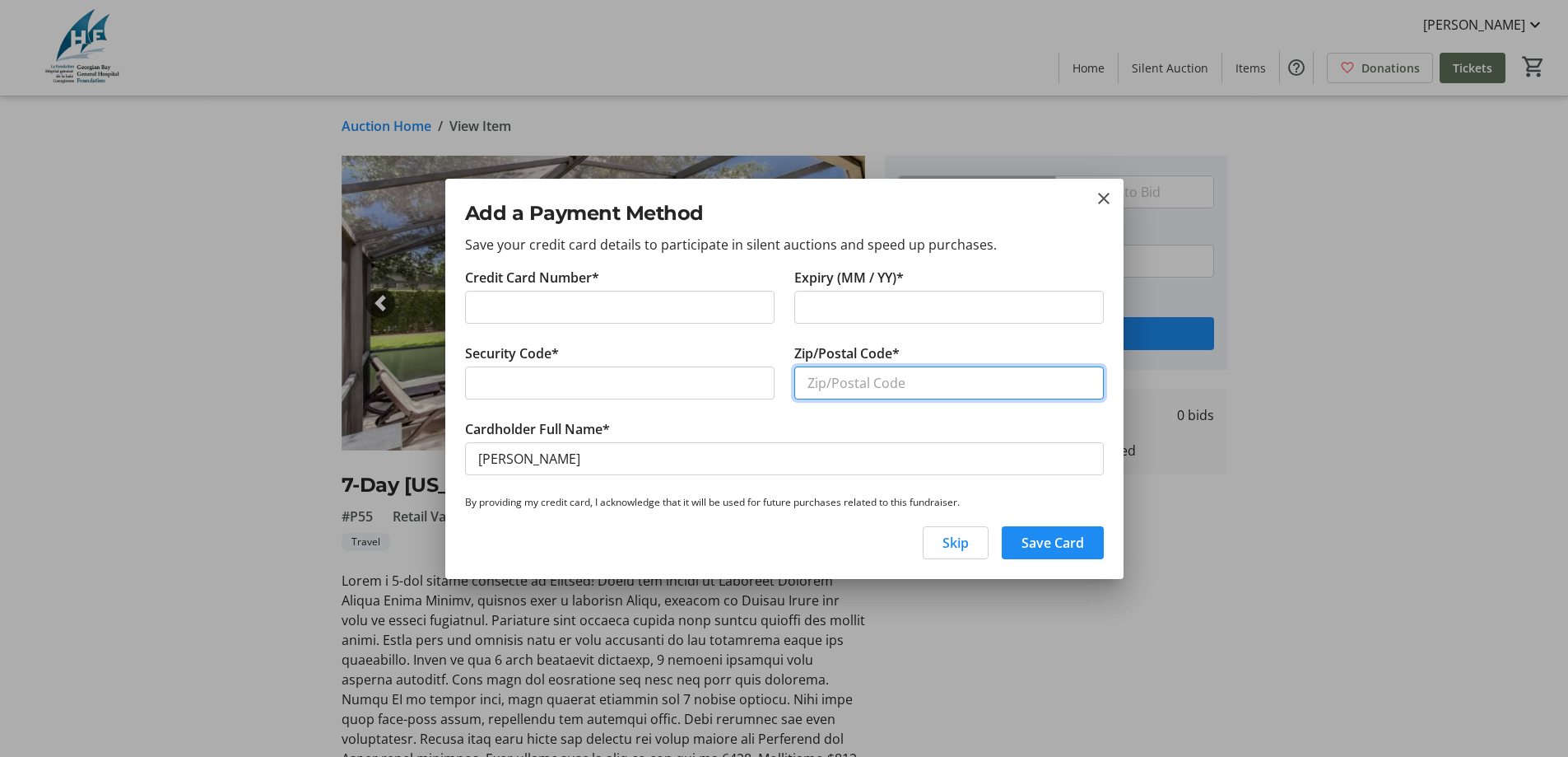
click at [1027, 377] on input "Zip/Postal Code*" at bounding box center [948, 383] width 309 height 33
type input "L9J0L4"
click at [1045, 546] on span "Save Card" at bounding box center [1052, 542] width 62 height 20
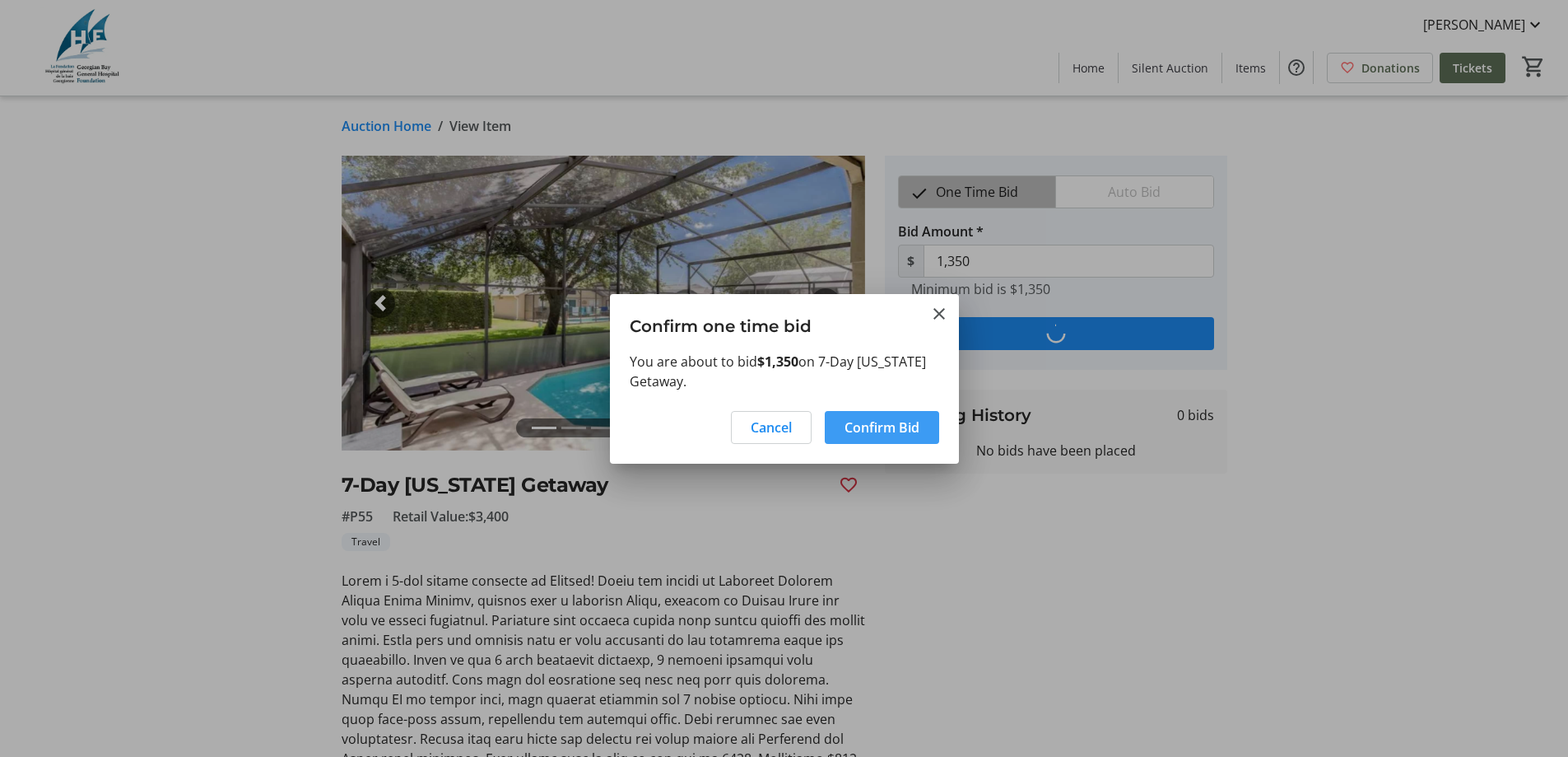
click at [902, 431] on span "Confirm Bid" at bounding box center [882, 427] width 75 height 20
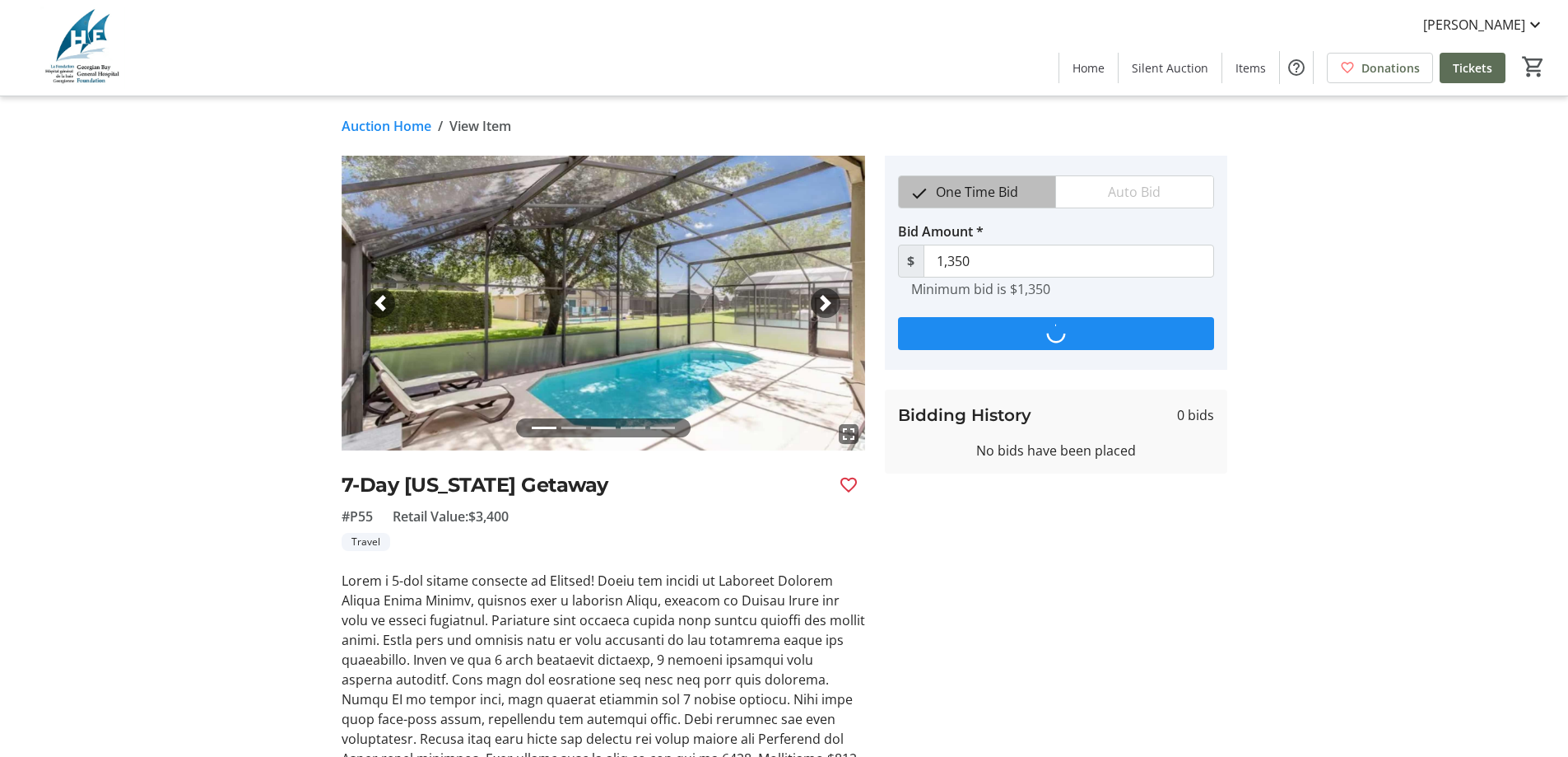
type input "1,600"
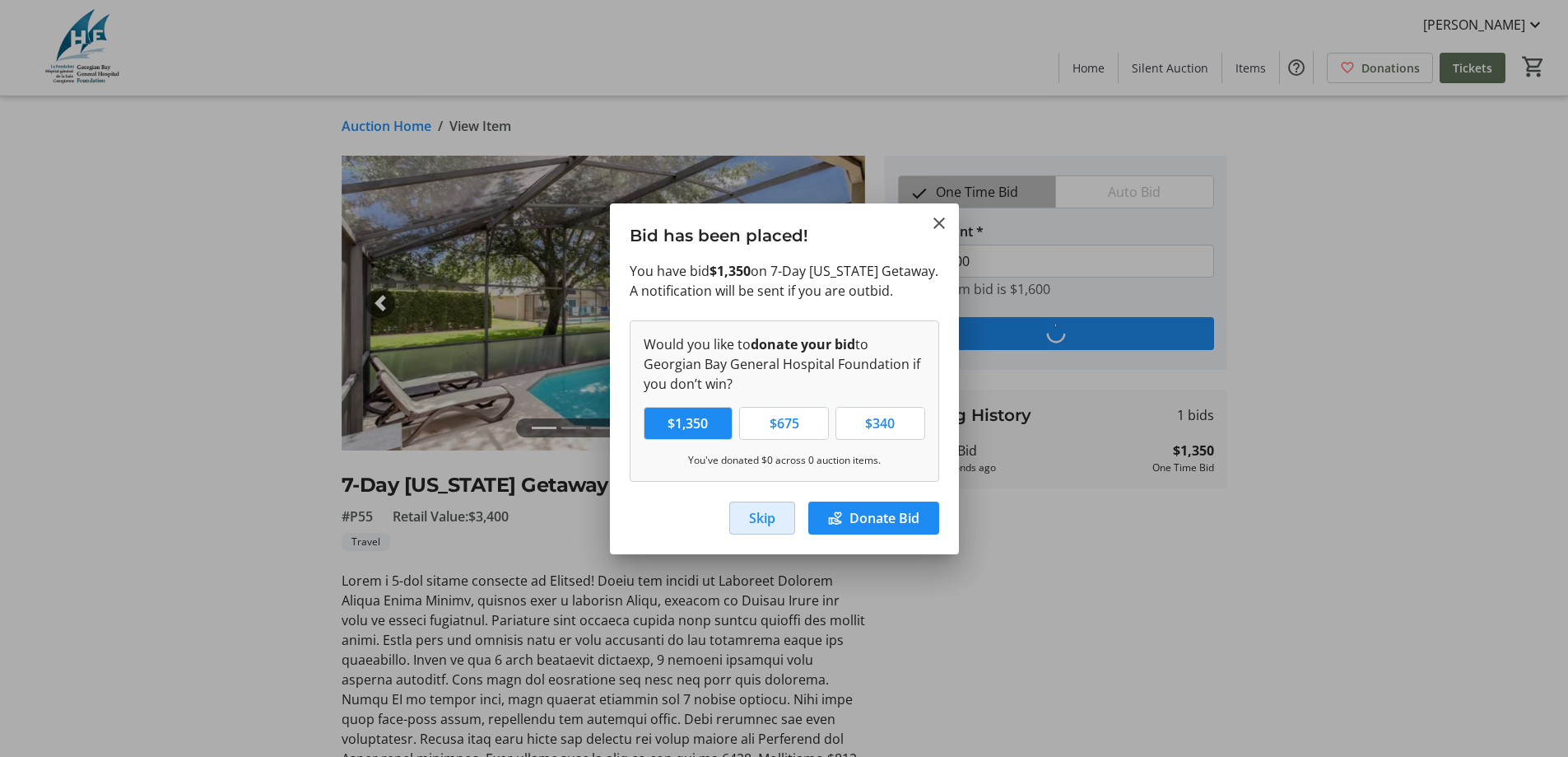
click at [774, 519] on span "Skip" at bounding box center [762, 517] width 26 height 20
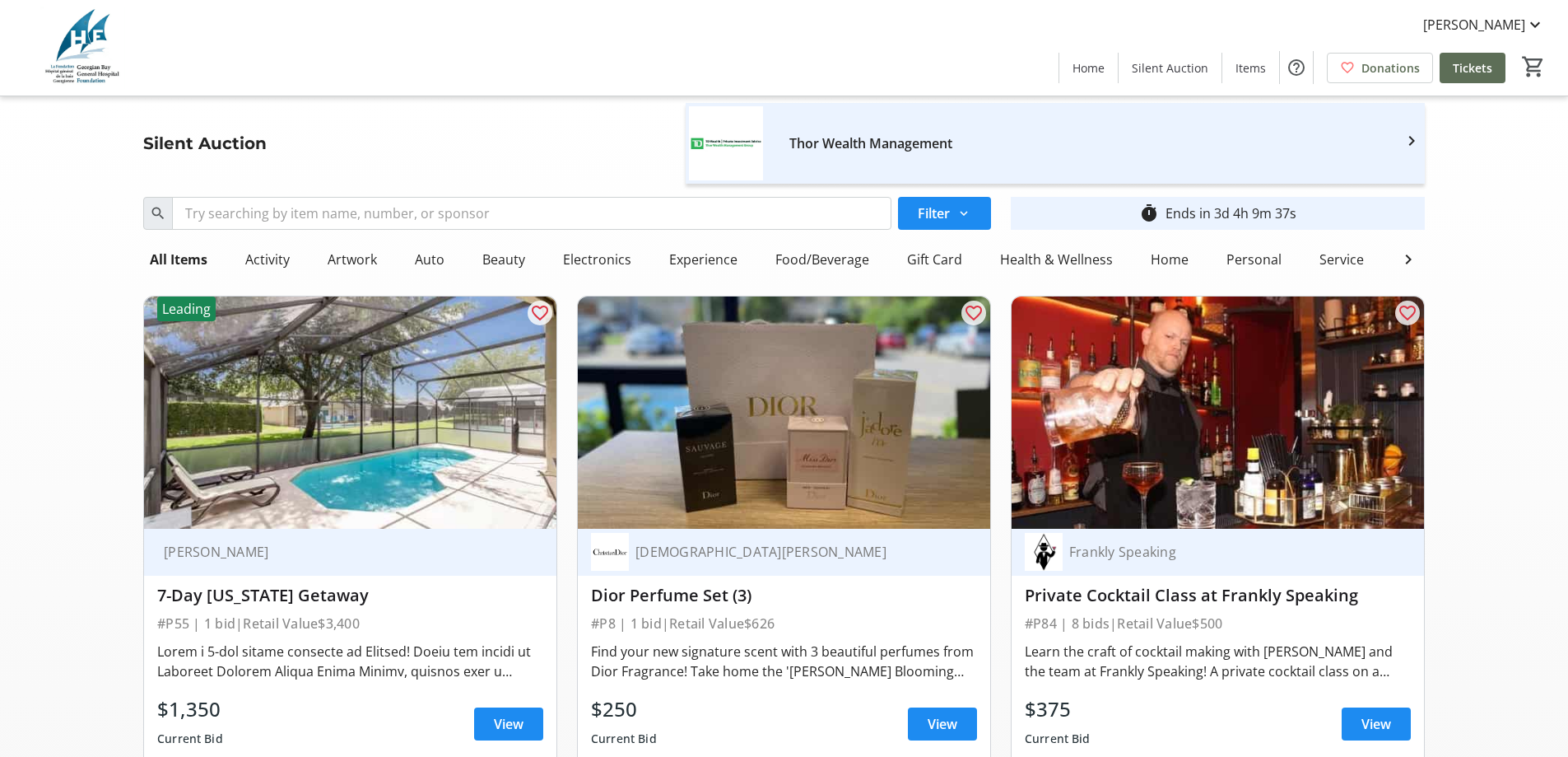
click at [88, 58] on img at bounding box center [84, 48] width 147 height 83
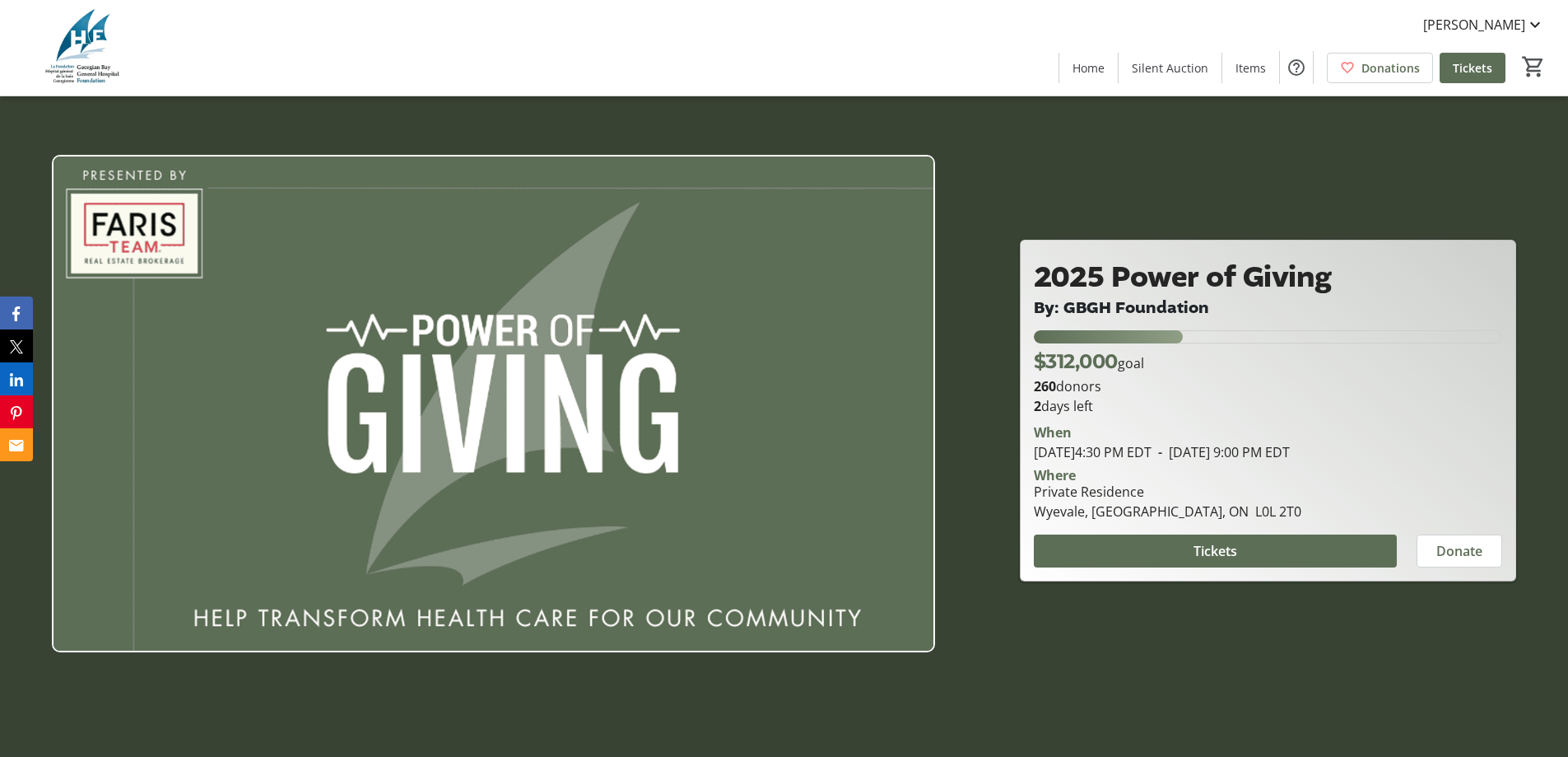
click at [89, 51] on img at bounding box center [84, 48] width 147 height 83
click at [1132, 645] on div at bounding box center [784, 378] width 1568 height 757
click at [67, 47] on img at bounding box center [84, 48] width 147 height 83
